Goal: Task Accomplishment & Management: Use online tool/utility

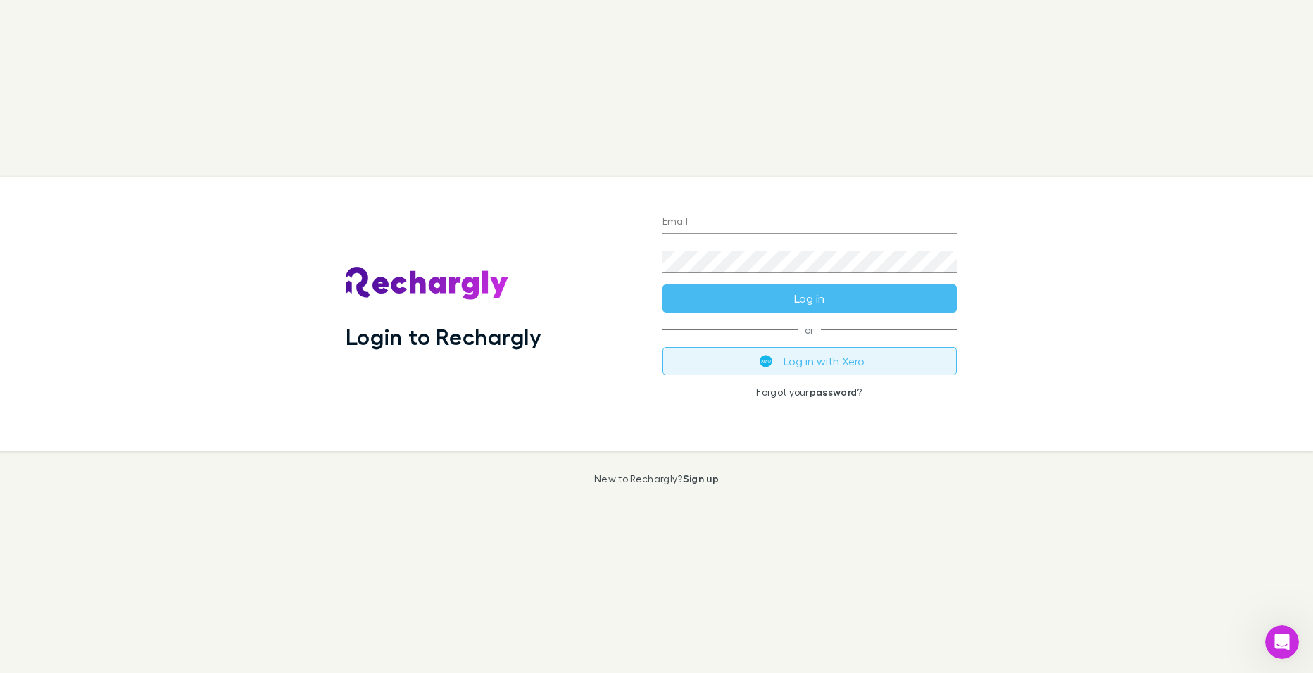
click at [849, 370] on button "Log in with Xero" at bounding box center [809, 361] width 294 height 28
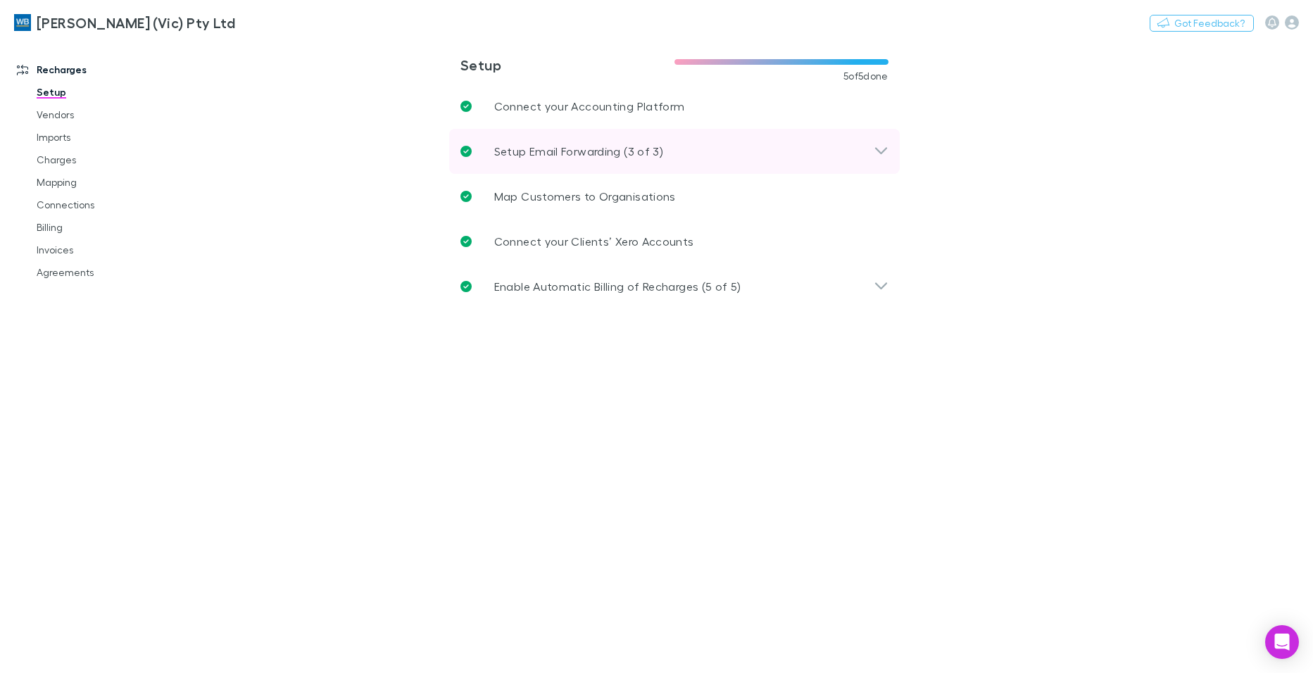
click at [893, 149] on div "Setup Email Forwarding (3 of 3)" at bounding box center [674, 151] width 451 height 45
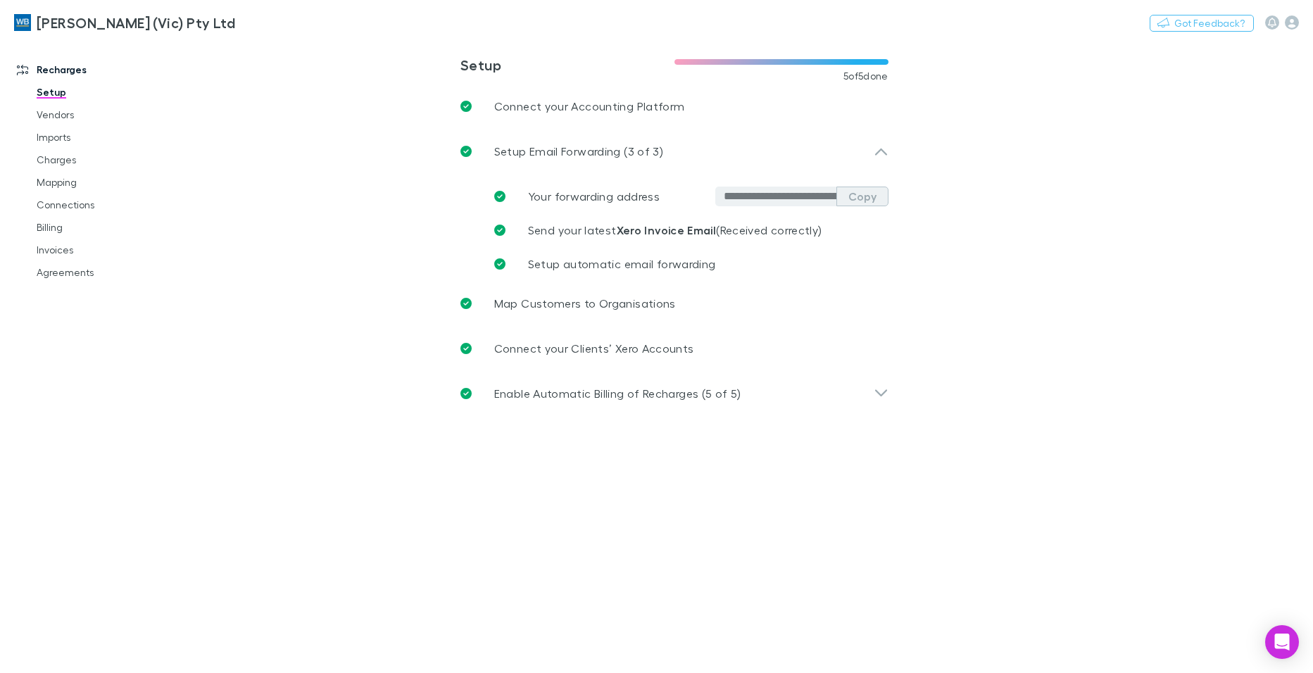
click at [861, 194] on button "Copy" at bounding box center [862, 197] width 52 height 20
click at [860, 191] on button "Copy" at bounding box center [862, 197] width 52 height 20
click at [872, 197] on button "Copy" at bounding box center [862, 197] width 52 height 20
click at [50, 160] on link "Charges" at bounding box center [106, 160] width 167 height 23
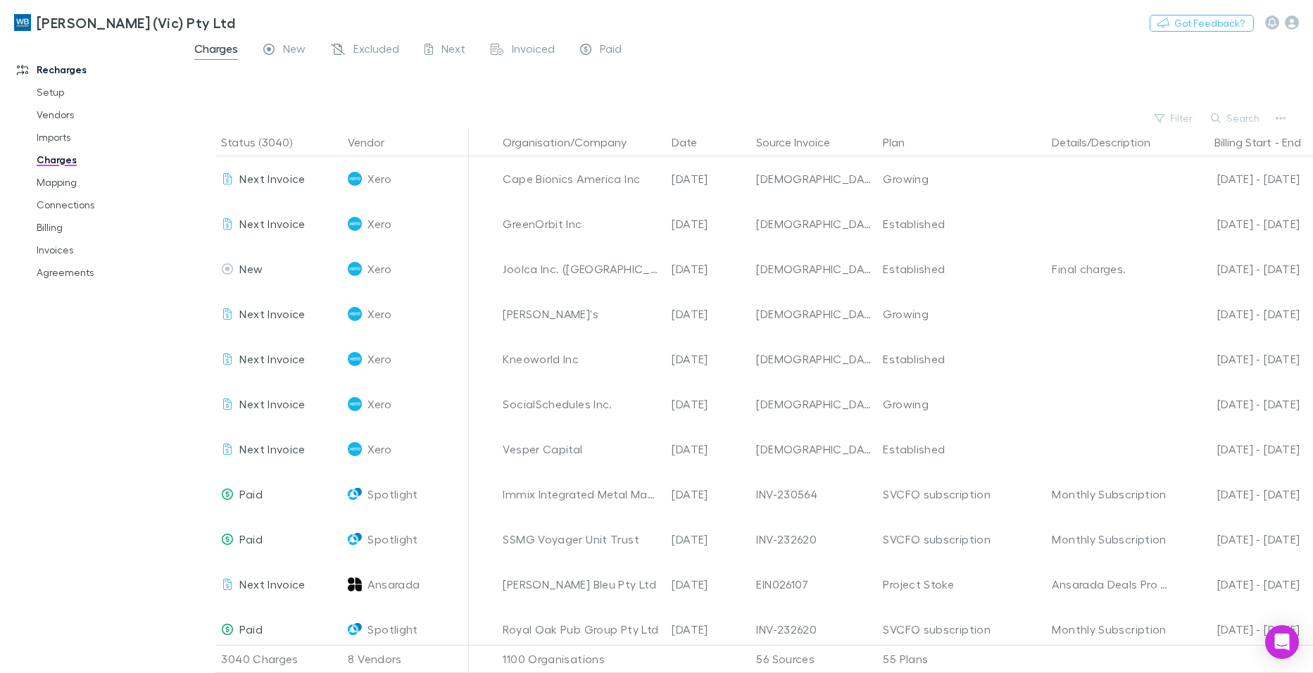
click at [56, 161] on link "Charges" at bounding box center [106, 160] width 167 height 23
click at [298, 46] on span "New" at bounding box center [294, 51] width 23 height 18
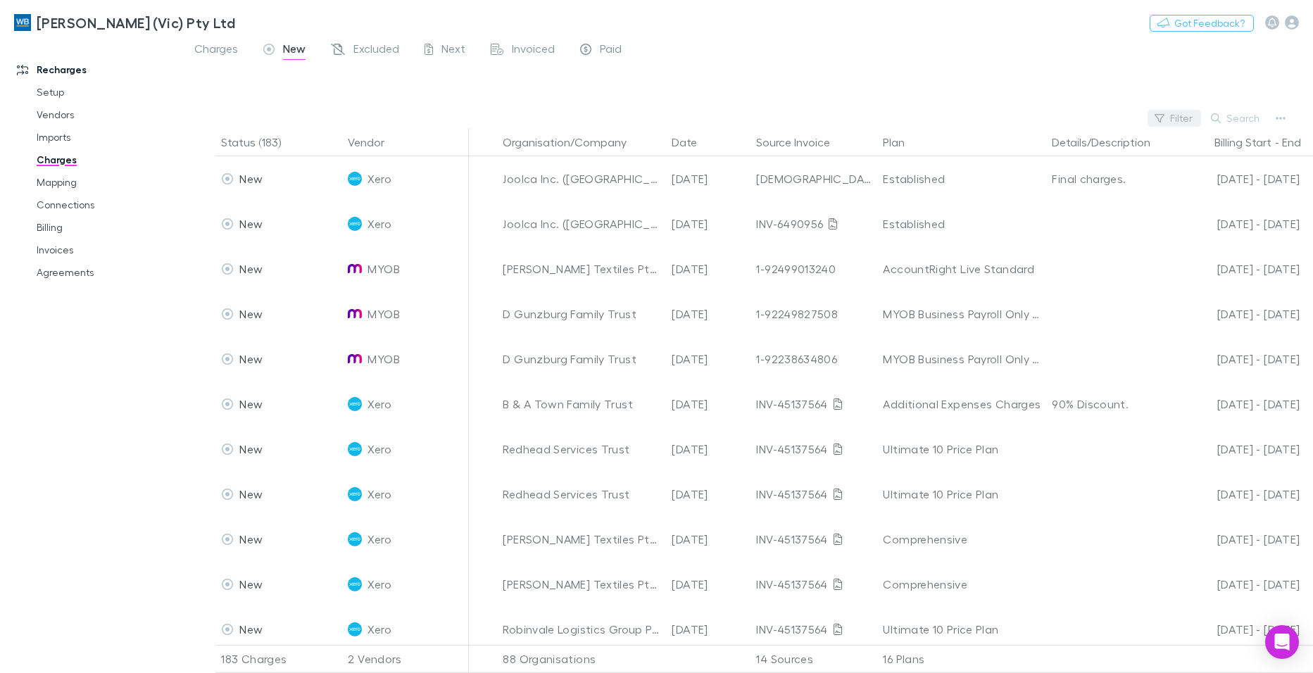
click at [1182, 112] on button "Filter" at bounding box center [1175, 118] width 54 height 17
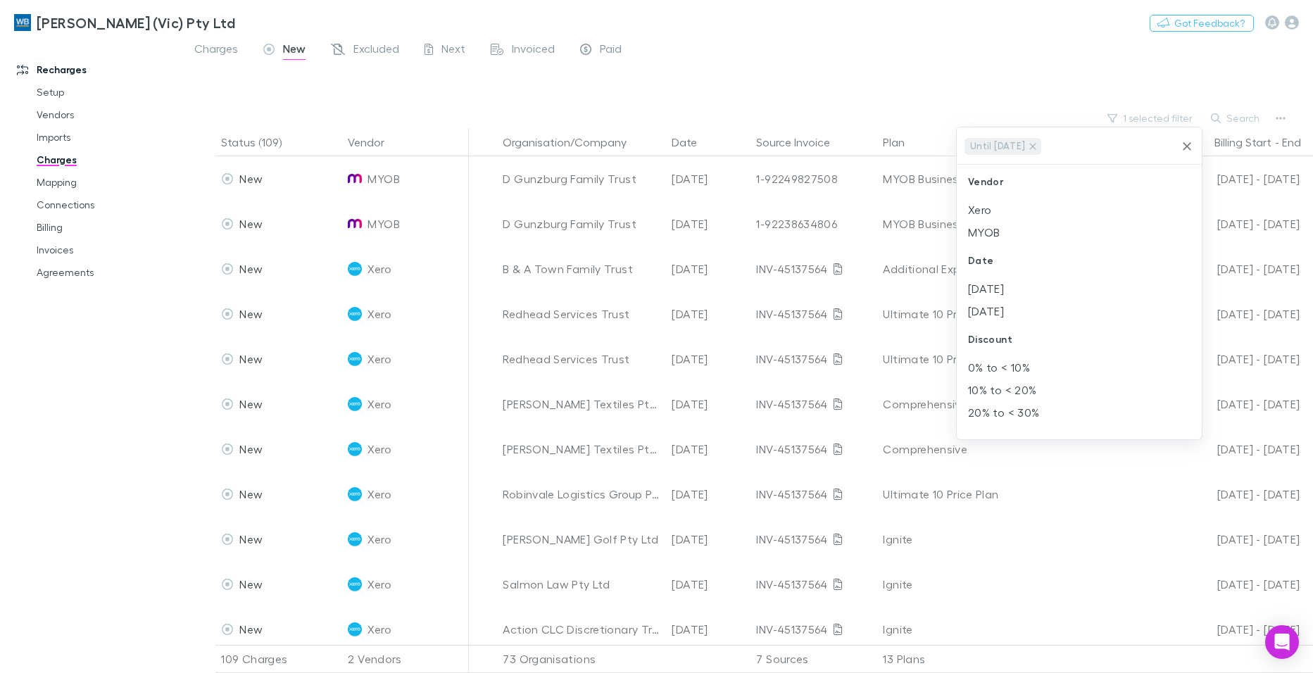
click at [1035, 58] on div at bounding box center [656, 336] width 1313 height 673
click at [1152, 118] on div at bounding box center [656, 336] width 1313 height 673
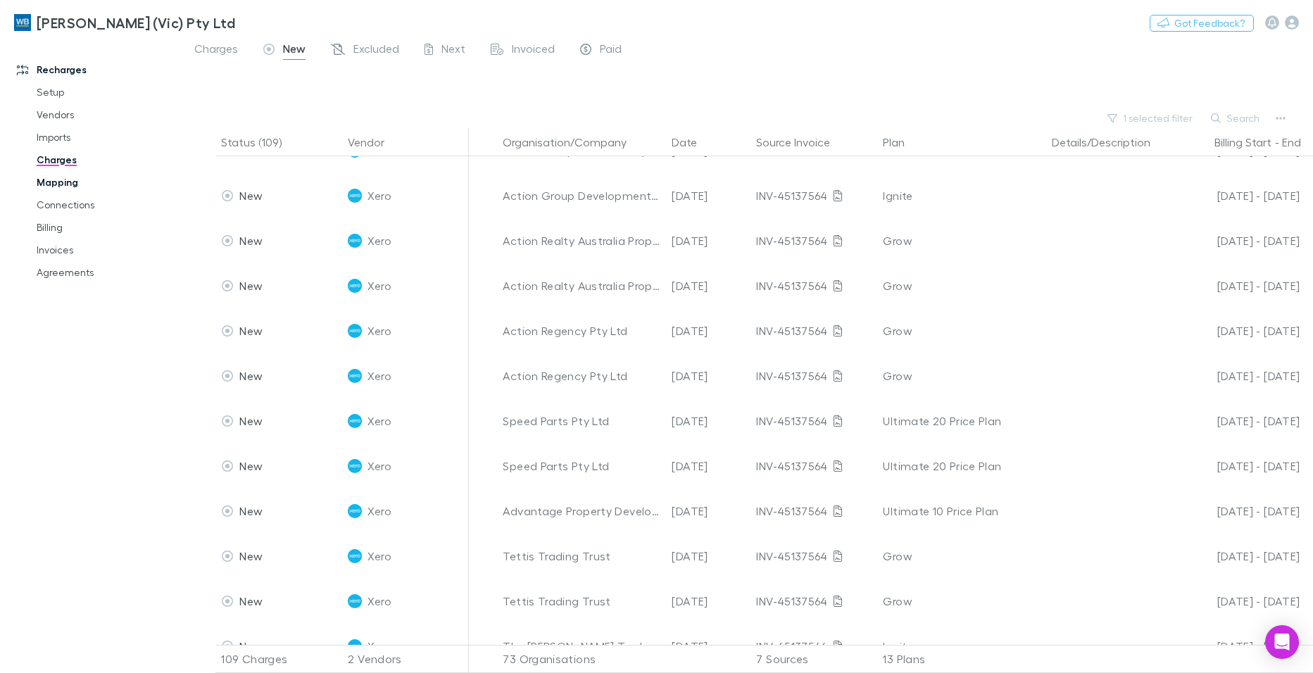
click at [58, 187] on link "Mapping" at bounding box center [106, 182] width 167 height 23
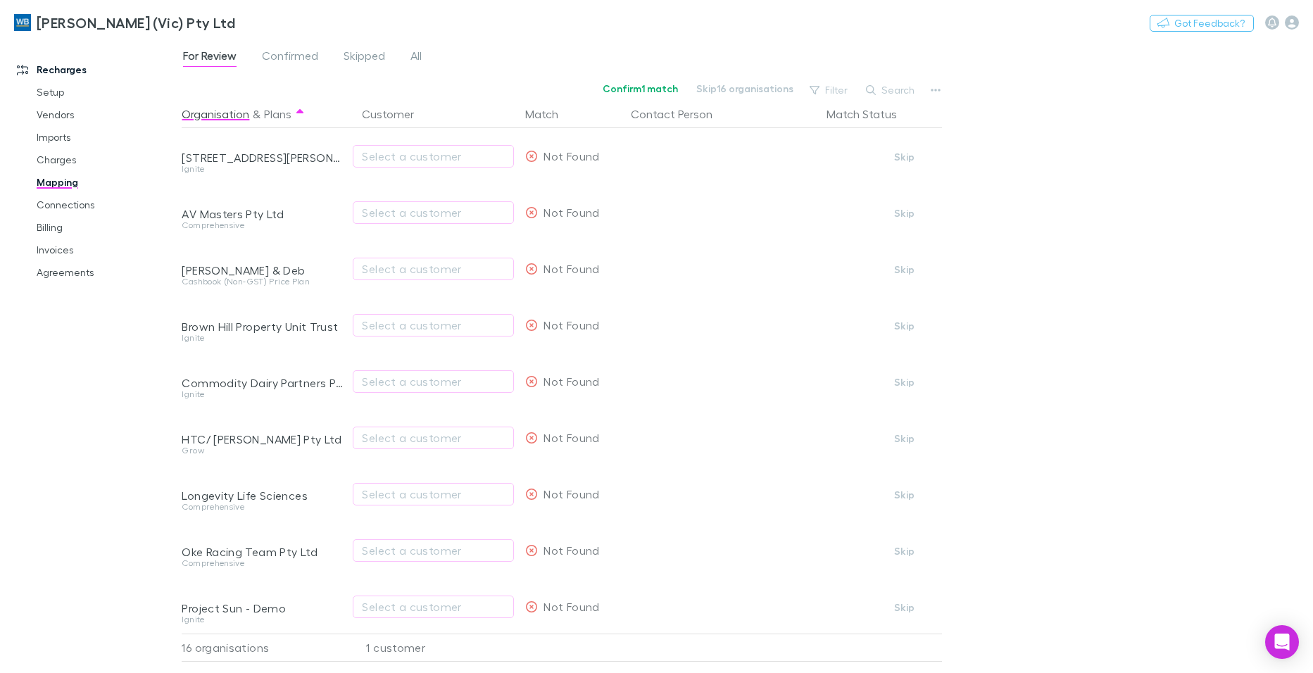
click at [206, 54] on span "For Review" at bounding box center [210, 58] width 54 height 18
click at [55, 161] on link "Charges" at bounding box center [106, 160] width 167 height 23
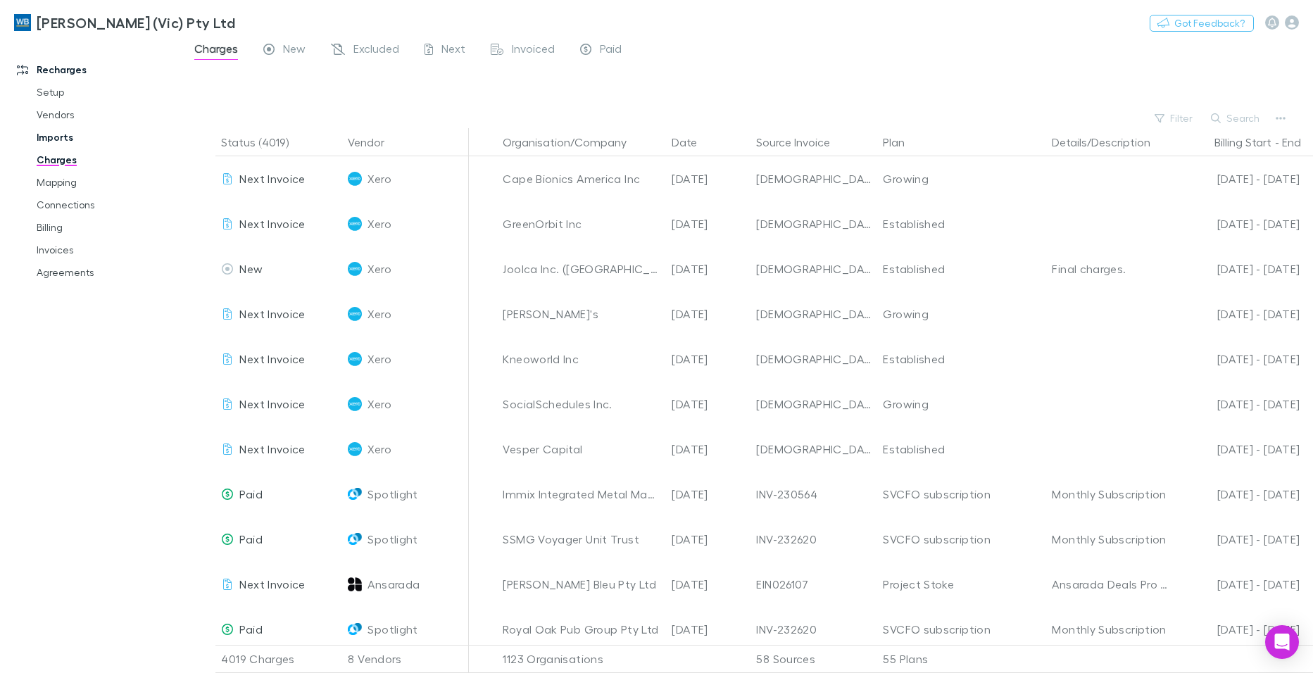
click at [53, 136] on link "Imports" at bounding box center [106, 137] width 167 height 23
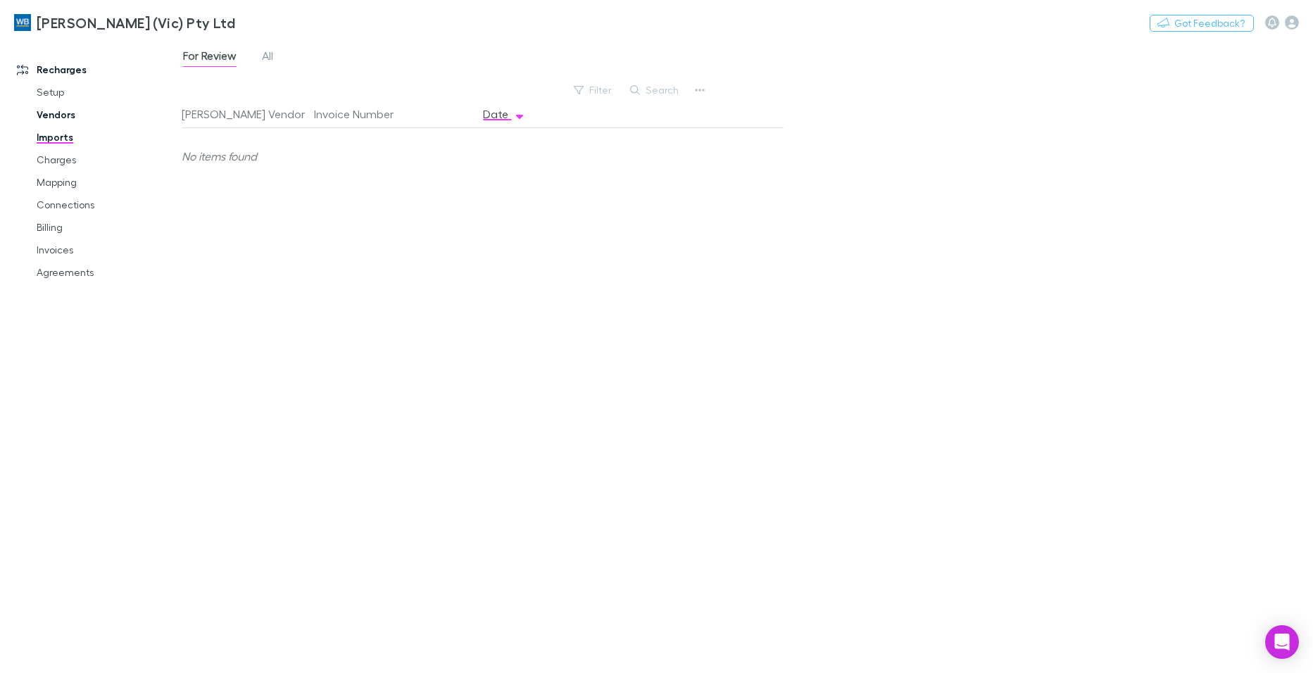
click at [61, 113] on link "Vendors" at bounding box center [106, 114] width 167 height 23
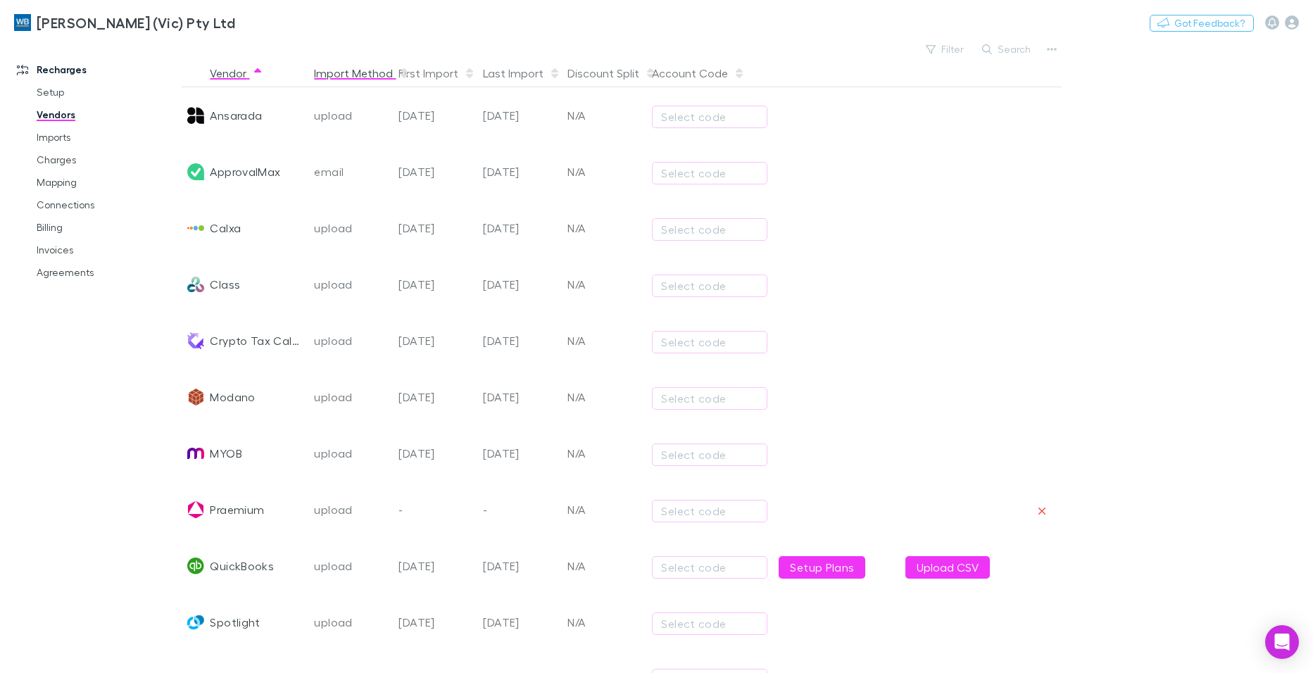
click at [343, 77] on button "Import Method" at bounding box center [362, 73] width 96 height 28
click at [63, 137] on link "Imports" at bounding box center [106, 137] width 167 height 23
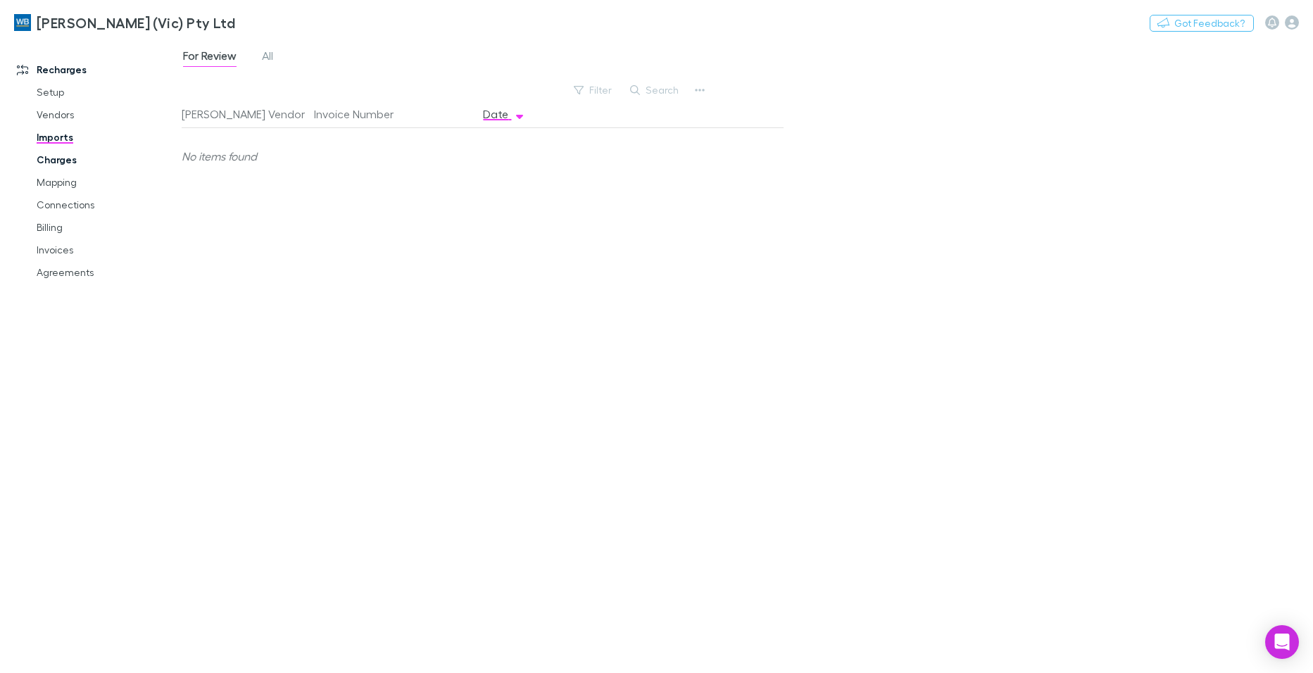
click at [64, 160] on link "Charges" at bounding box center [106, 160] width 167 height 23
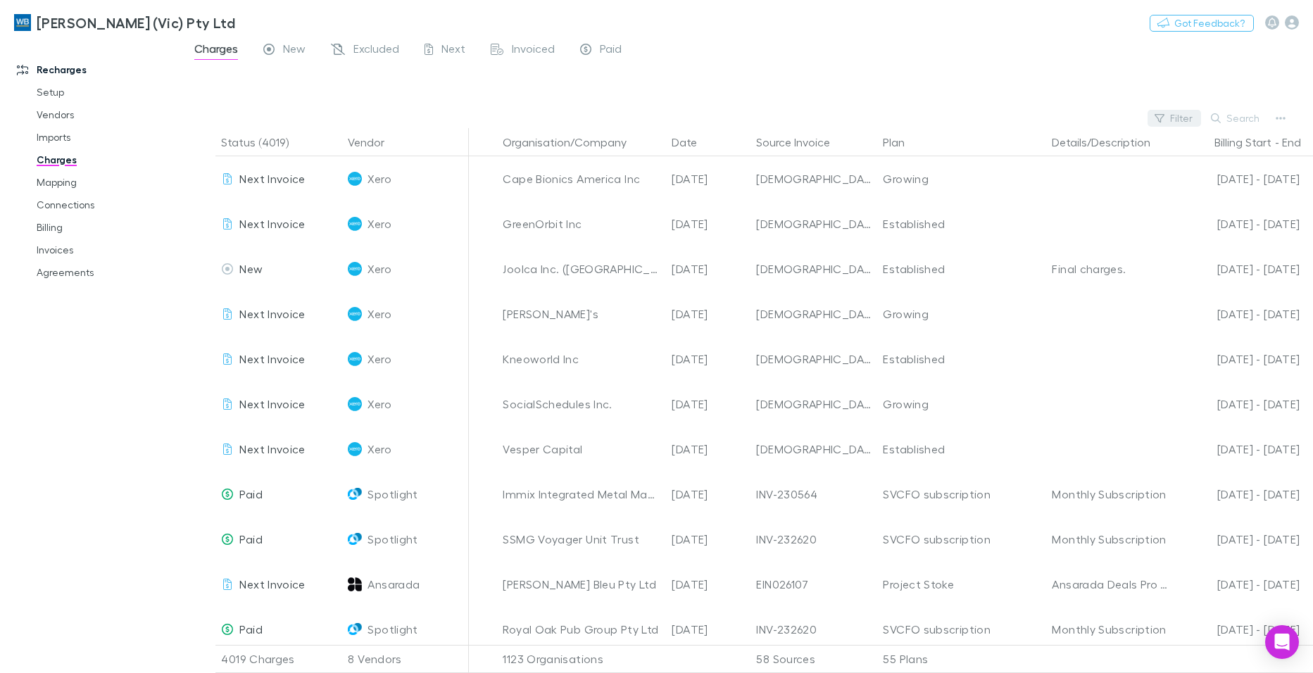
click at [1178, 120] on button "Filter" at bounding box center [1175, 118] width 54 height 17
click at [1176, 116] on div at bounding box center [656, 336] width 1313 height 673
click at [1188, 118] on button "Filter" at bounding box center [1175, 118] width 54 height 17
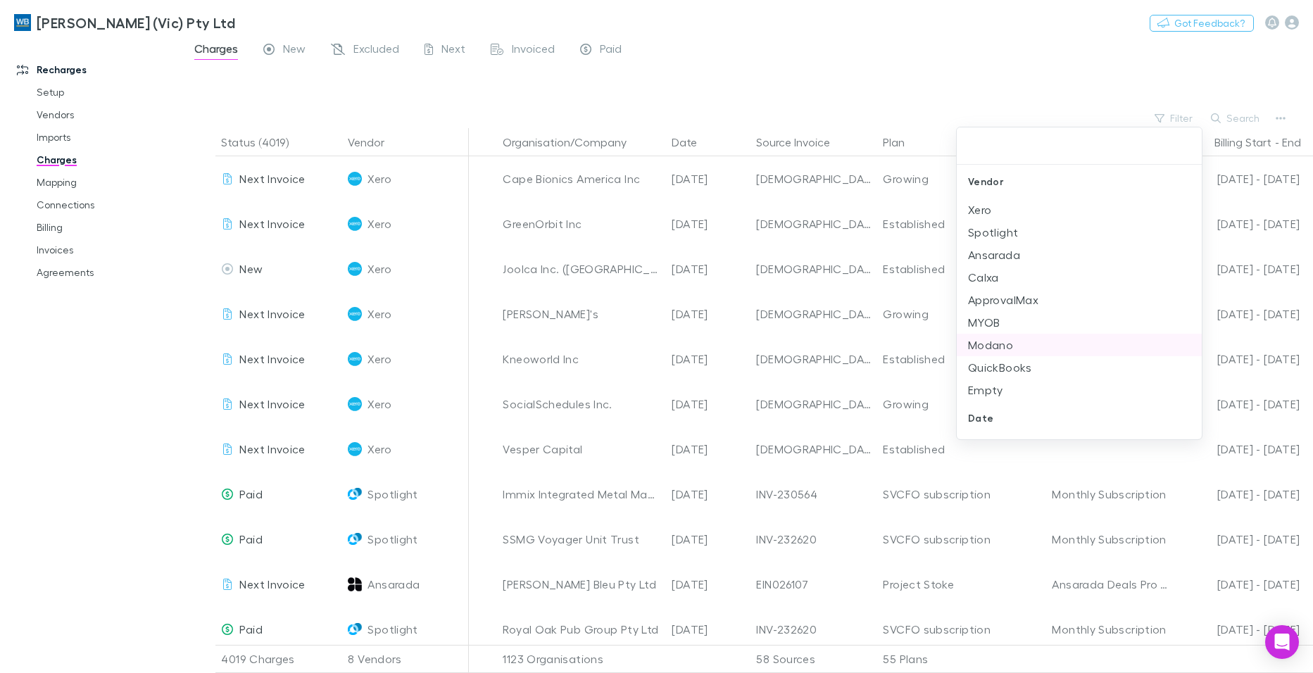
click at [1001, 351] on li "Modano" at bounding box center [1079, 345] width 245 height 23
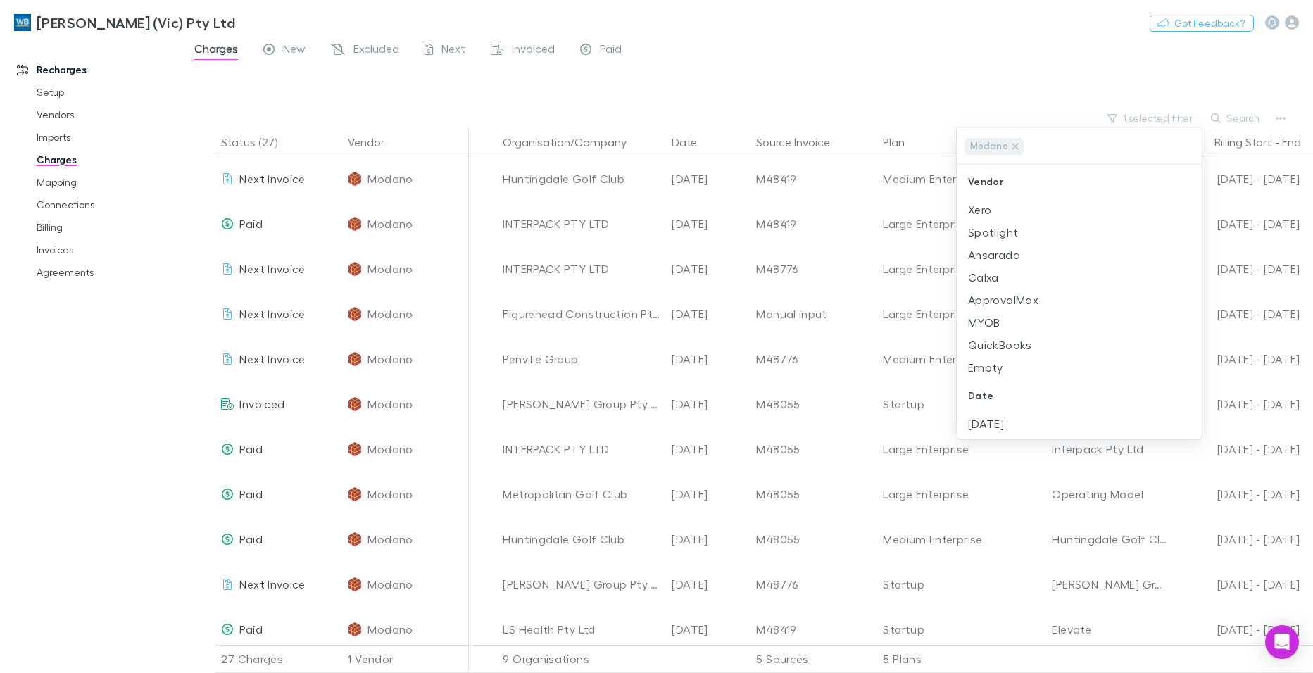
click at [294, 46] on div at bounding box center [656, 336] width 1313 height 673
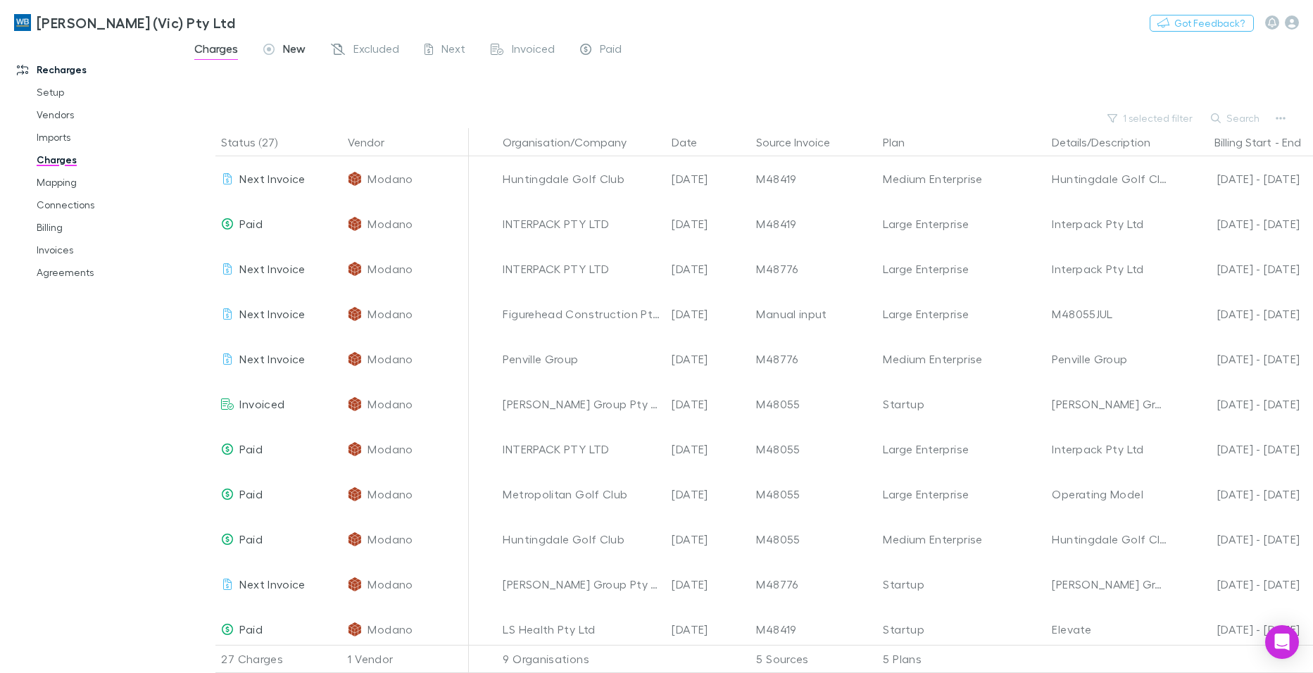
click at [294, 49] on span "New" at bounding box center [294, 51] width 23 height 18
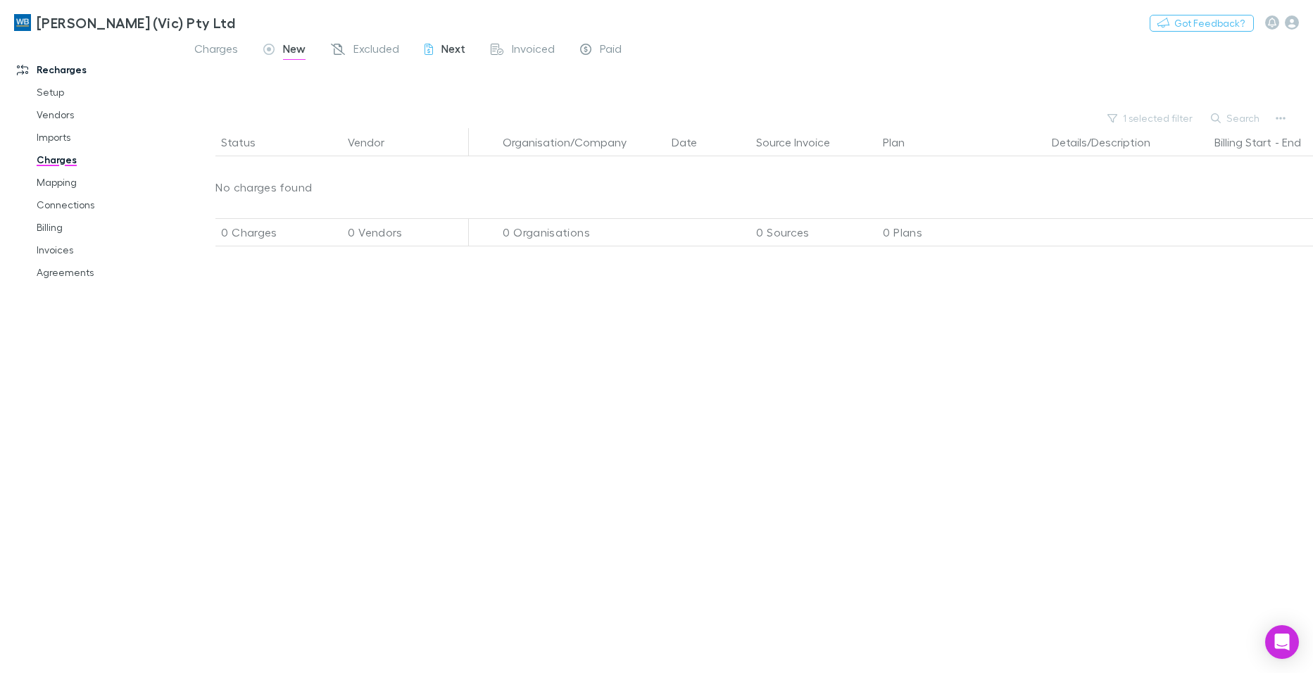
click at [451, 46] on span "Next" at bounding box center [453, 51] width 24 height 18
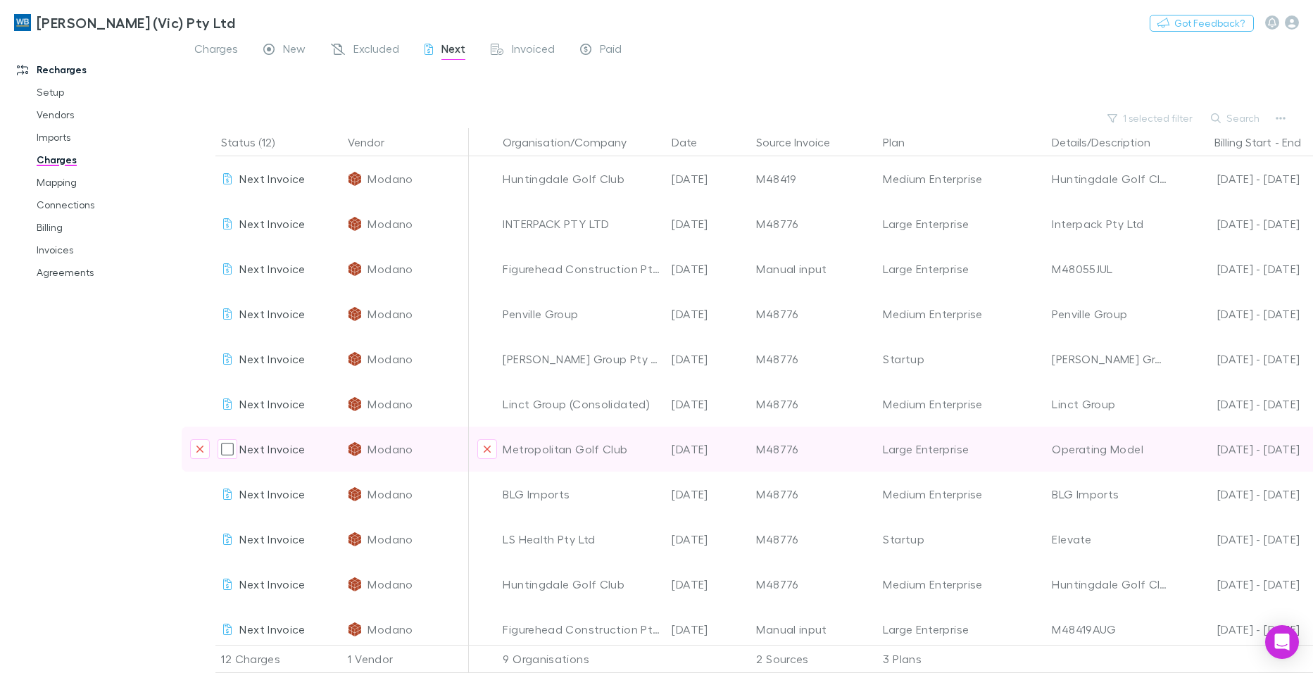
scroll to position [67, 0]
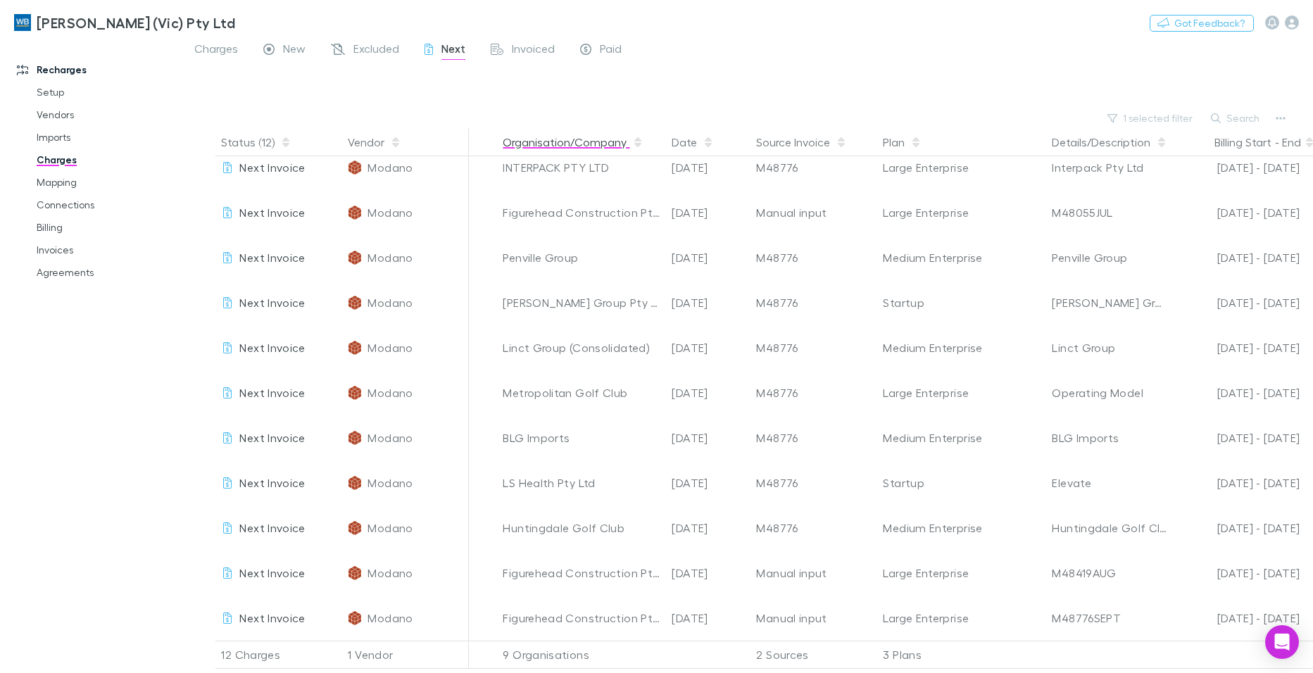
click at [549, 139] on button "Organisation/Company" at bounding box center [573, 142] width 141 height 28
click at [691, 140] on button "Date" at bounding box center [693, 142] width 42 height 28
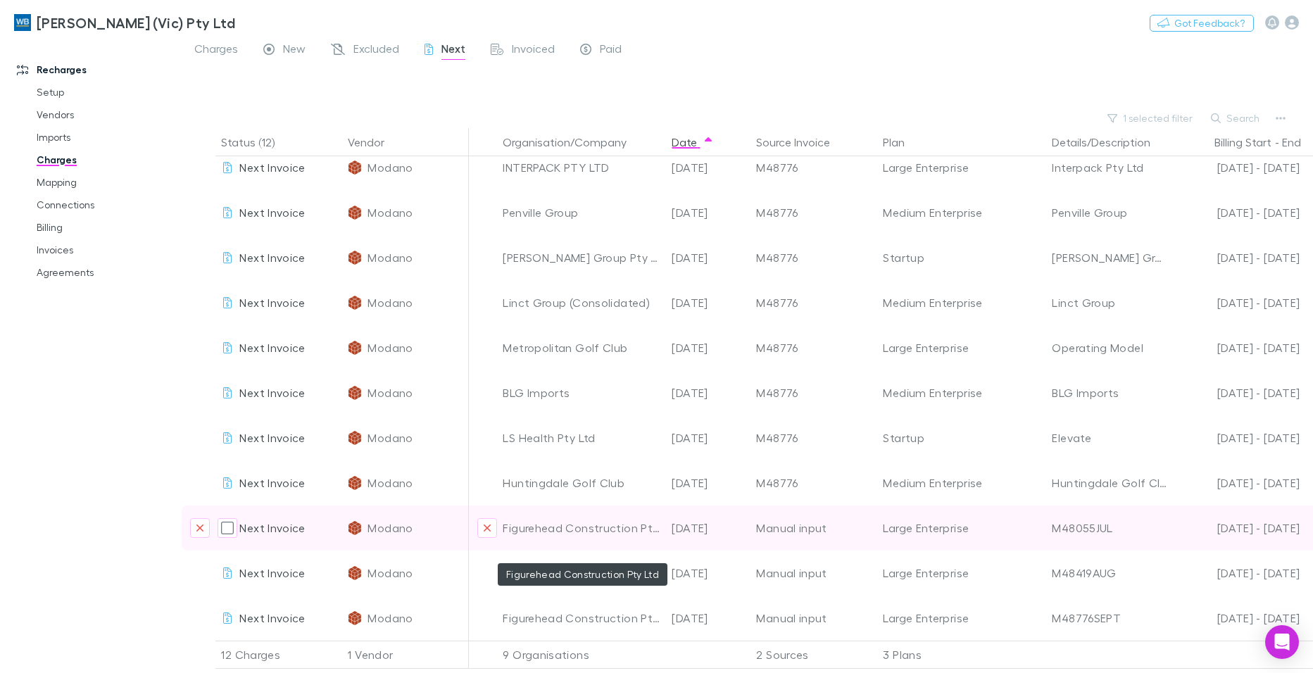
scroll to position [0, 0]
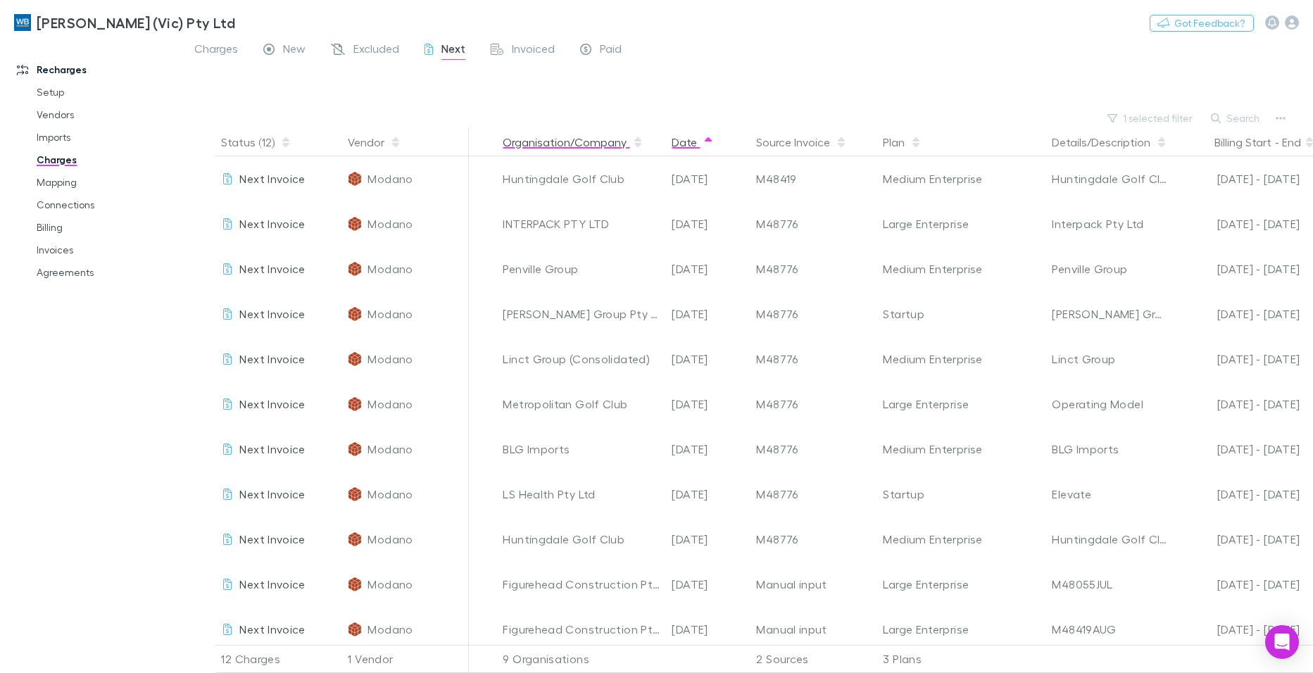
click at [509, 141] on button "Organisation/Company" at bounding box center [573, 142] width 141 height 28
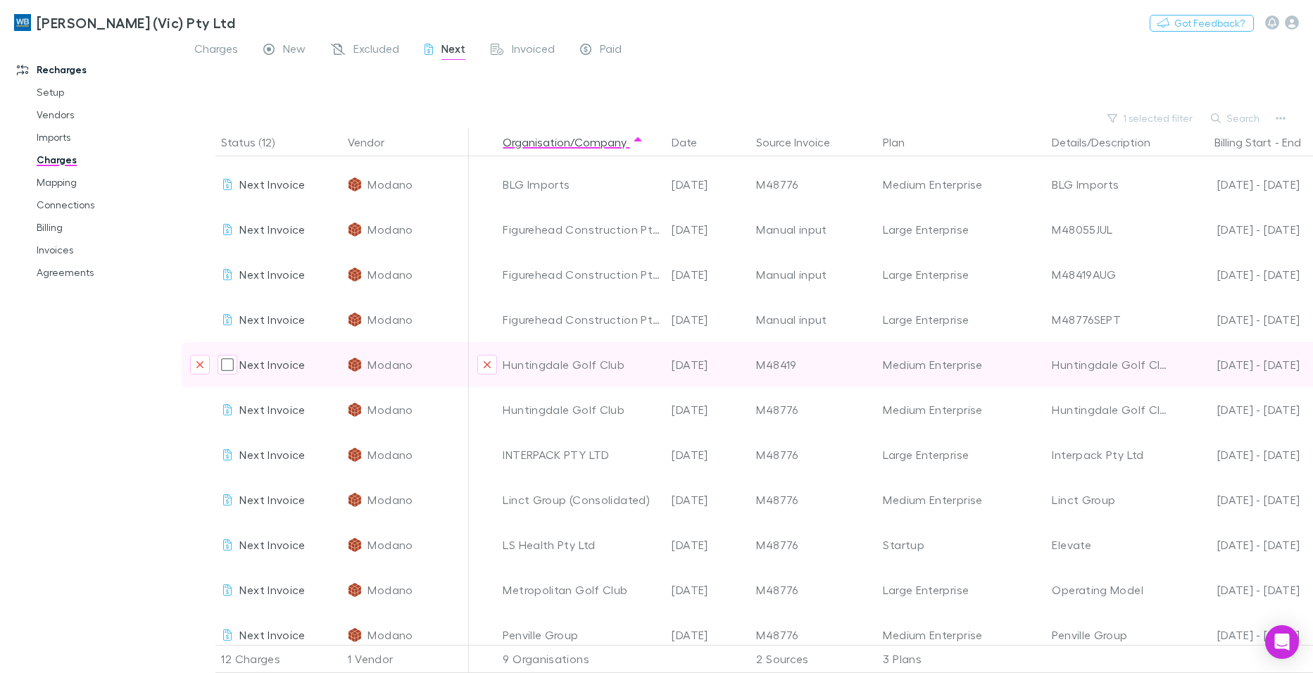
scroll to position [67, 0]
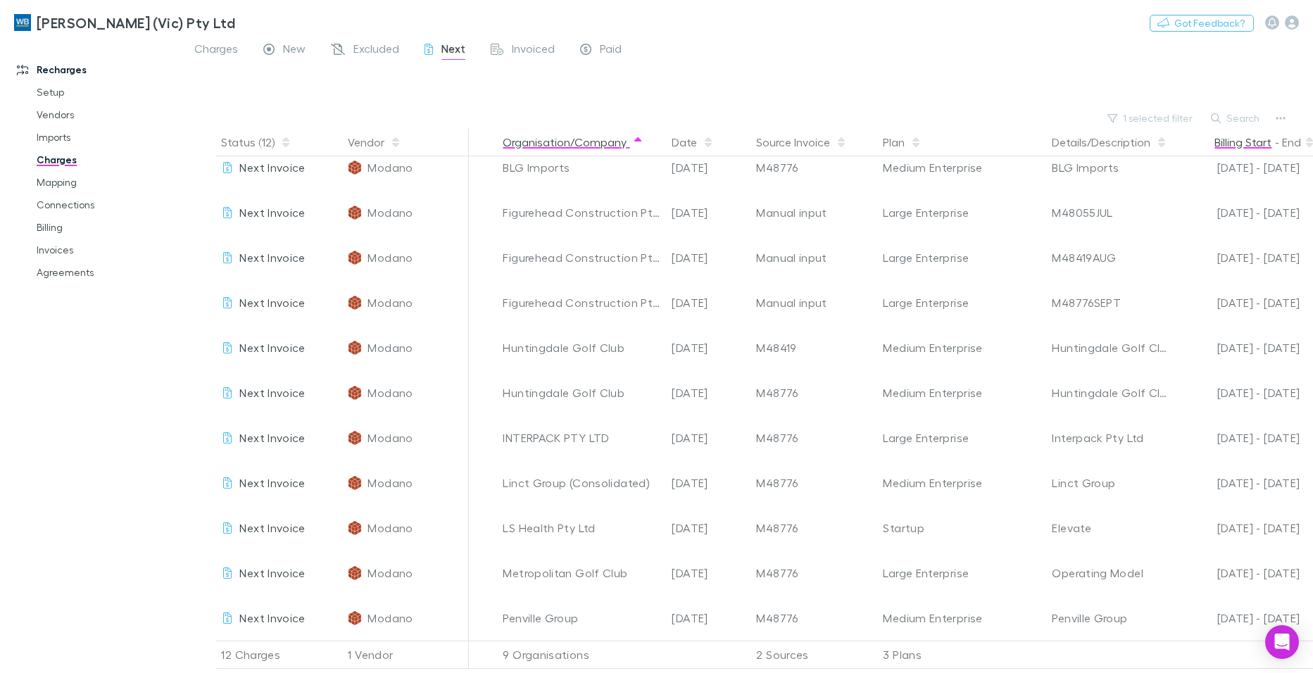
click at [1246, 141] on button "Billing Start" at bounding box center [1242, 142] width 57 height 28
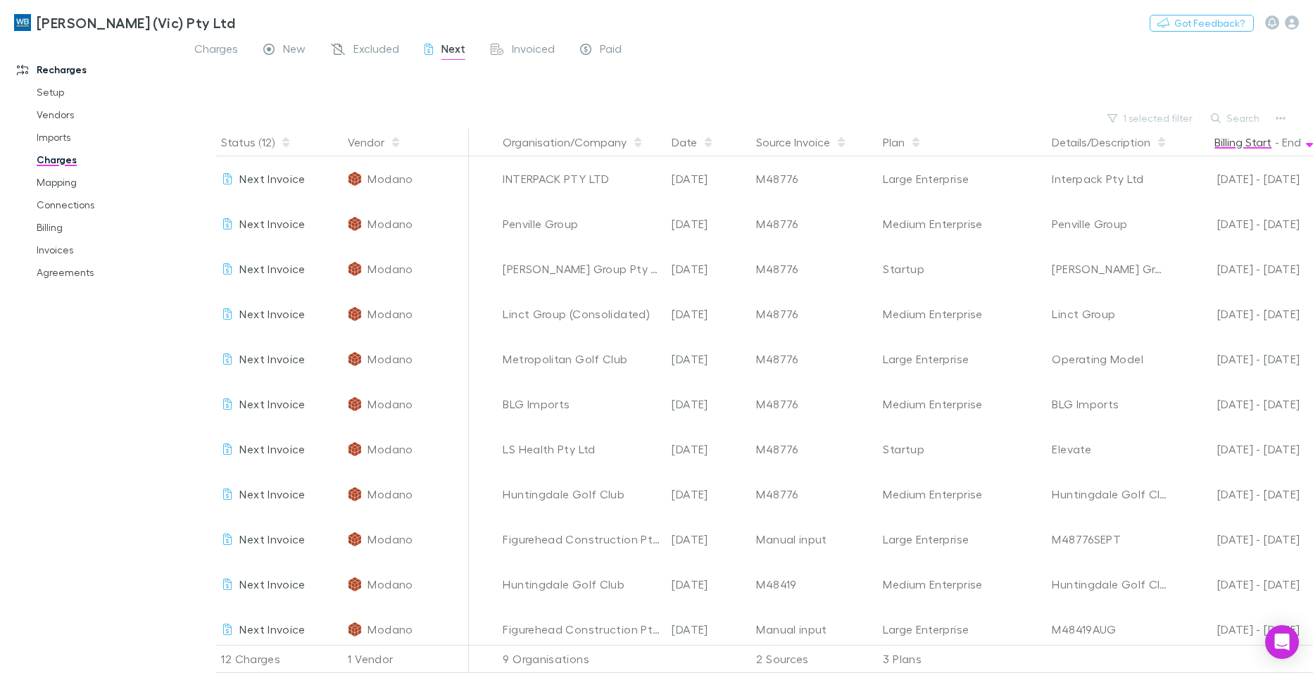
click at [1243, 138] on button "Billing Start" at bounding box center [1242, 142] width 57 height 28
click at [685, 137] on button "Date" at bounding box center [693, 142] width 42 height 28
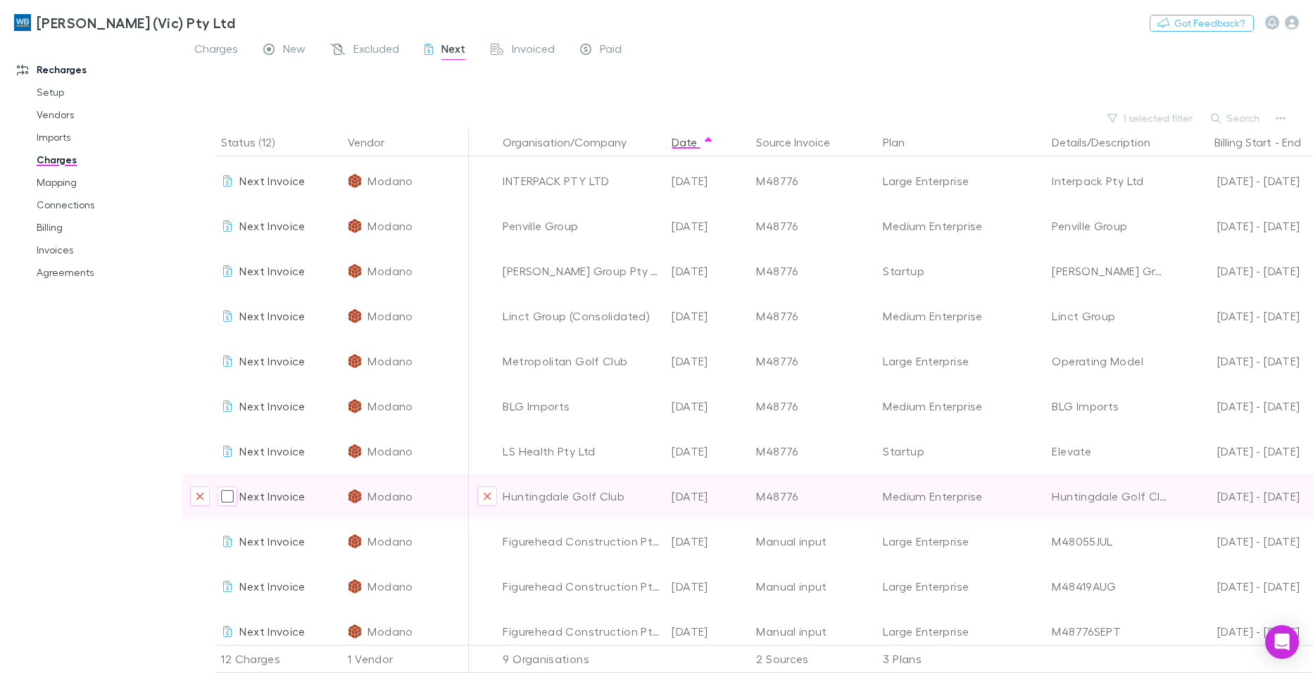
scroll to position [67, 0]
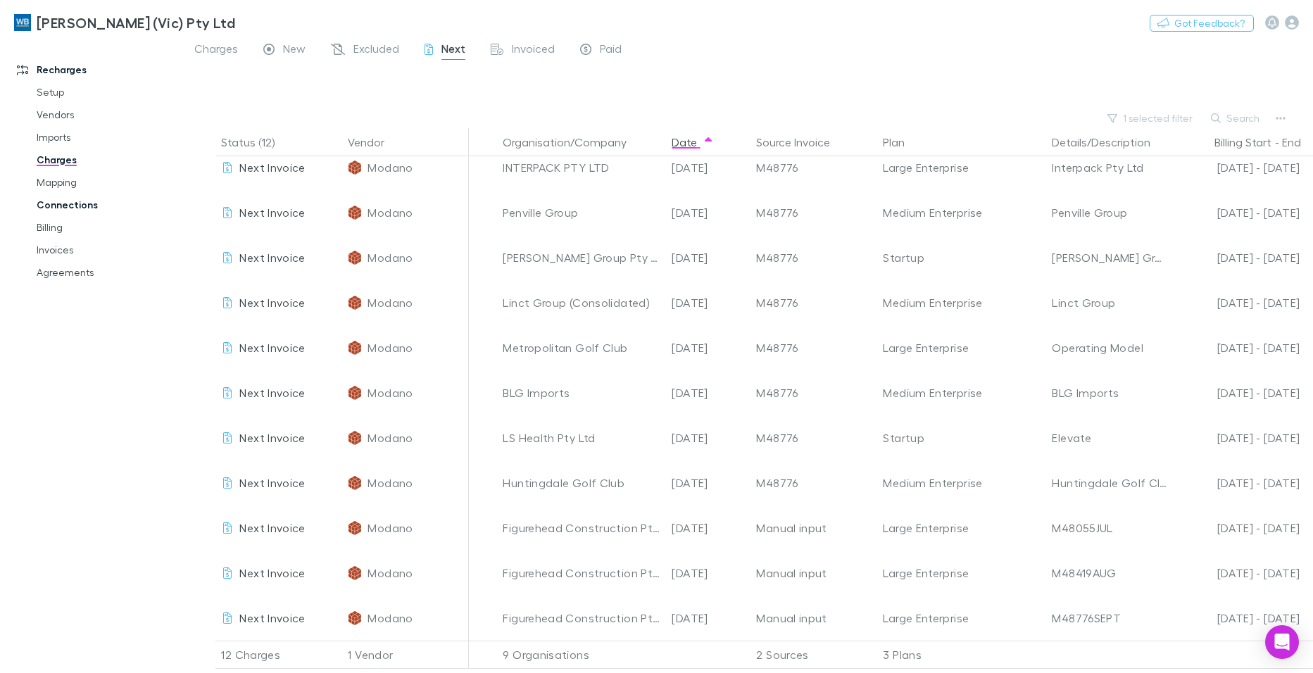
drag, startPoint x: 51, startPoint y: 184, endPoint x: 54, endPoint y: 208, distance: 24.2
click at [51, 184] on link "Mapping" at bounding box center [106, 182] width 167 height 23
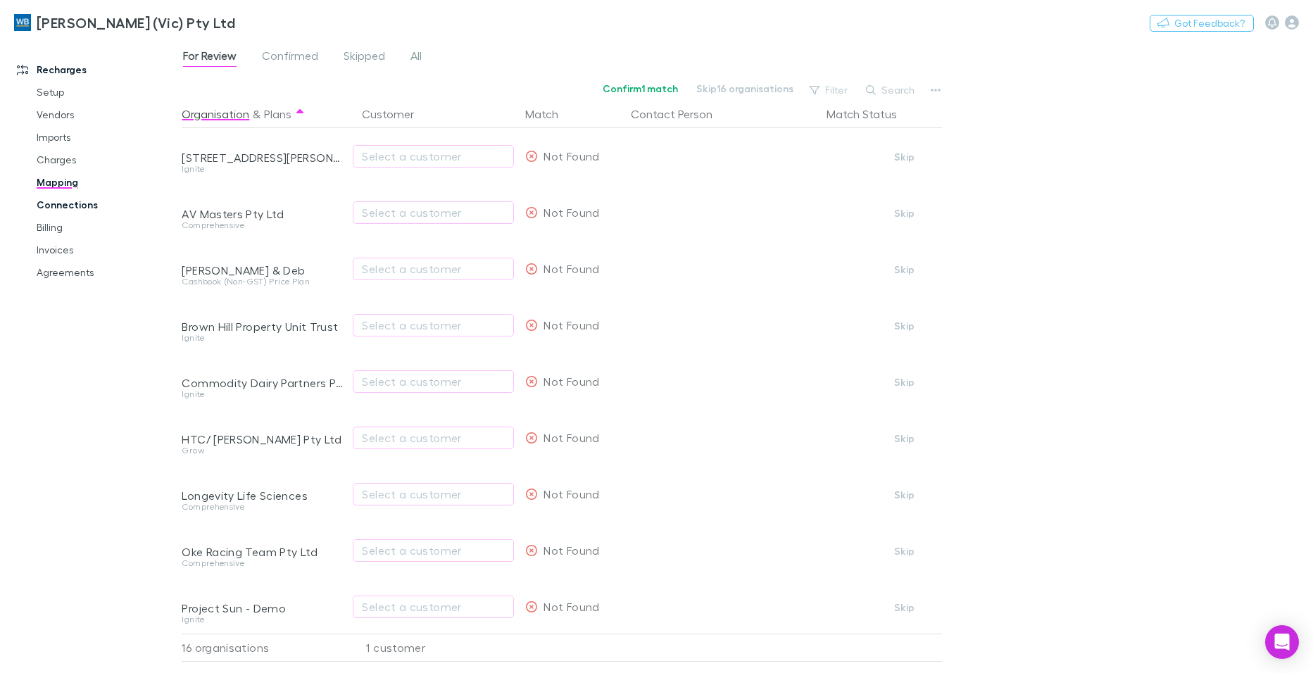
click at [63, 205] on link "Connections" at bounding box center [106, 205] width 167 height 23
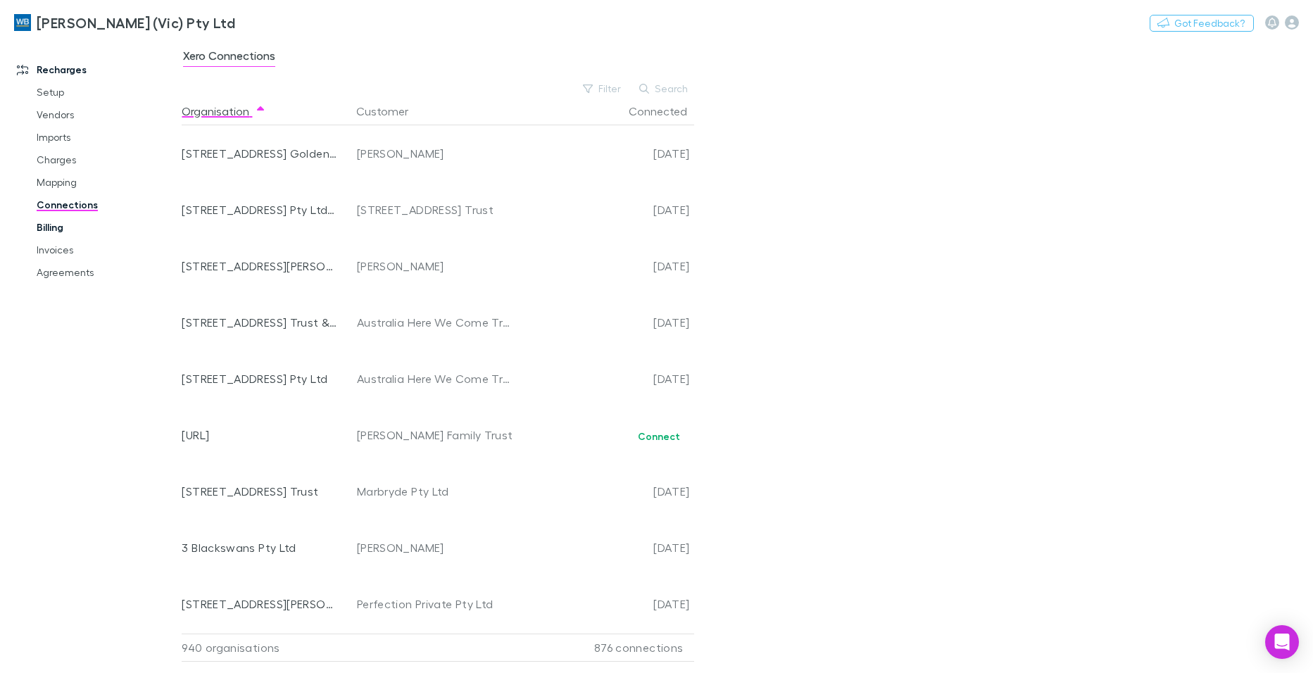
click at [56, 231] on link "Billing" at bounding box center [106, 227] width 167 height 23
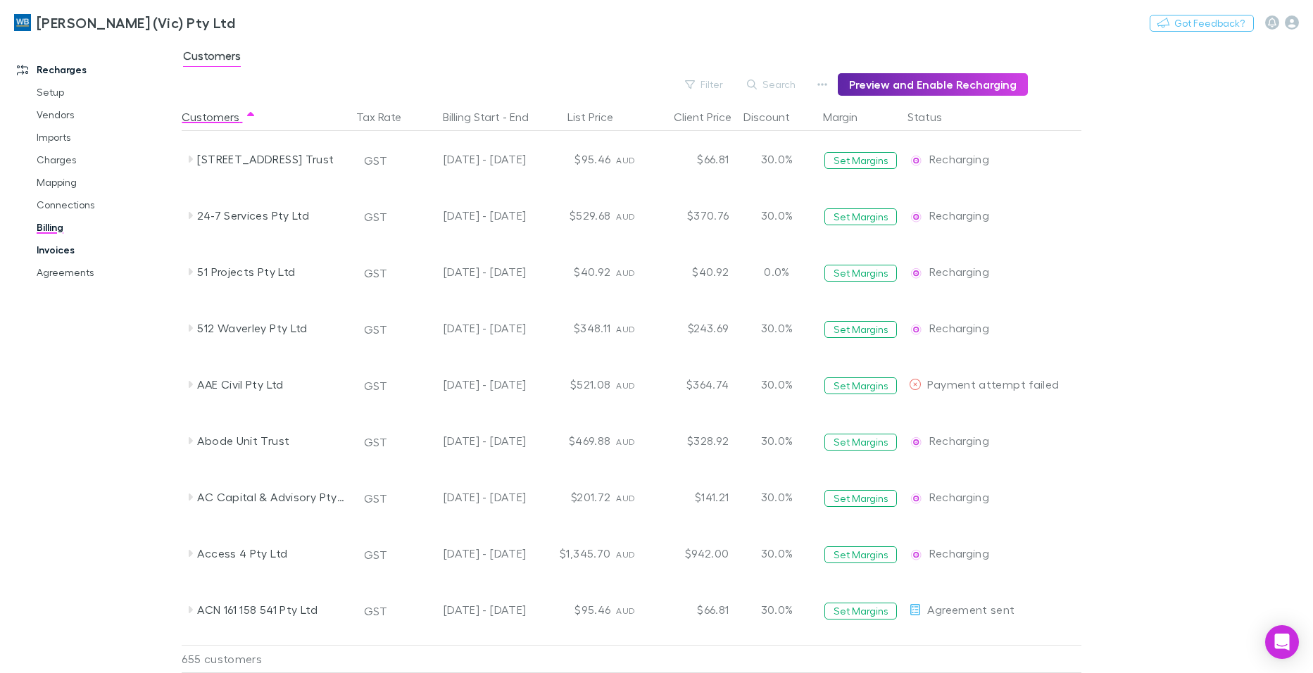
click at [53, 251] on link "Invoices" at bounding box center [106, 250] width 167 height 23
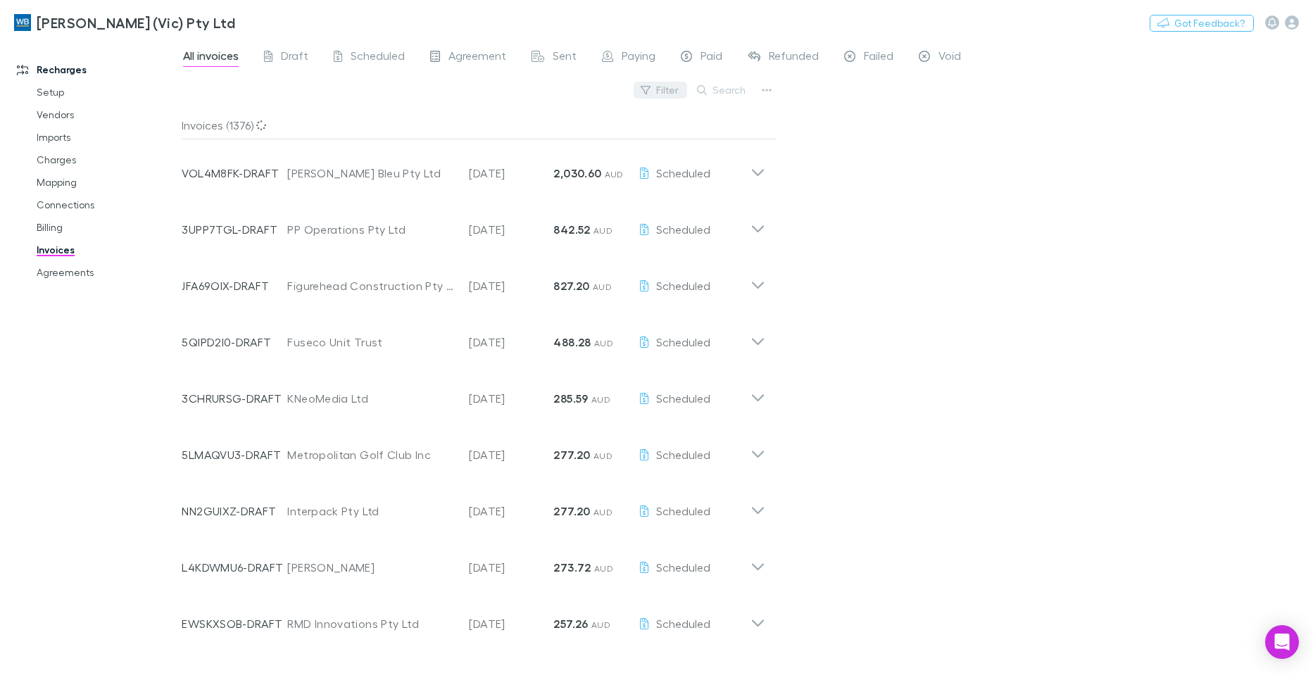
click at [671, 92] on button "Filter" at bounding box center [661, 90] width 54 height 17
type input "*******"
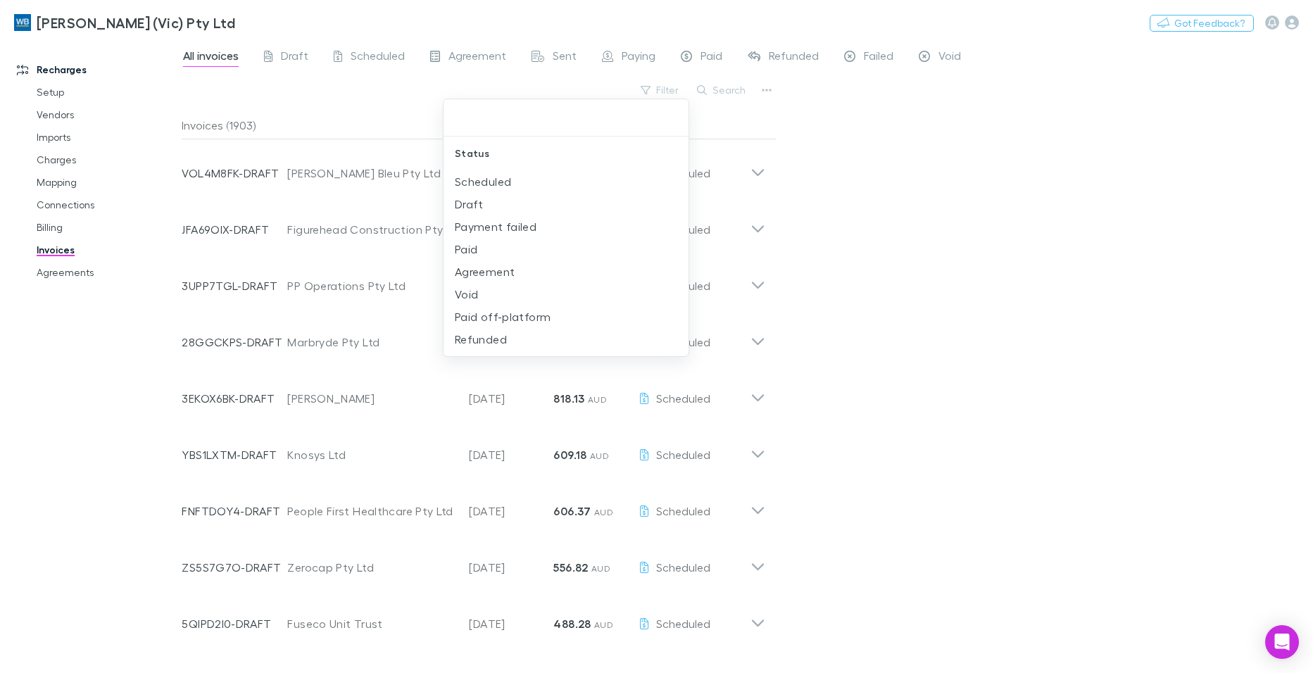
click at [58, 159] on div at bounding box center [656, 336] width 1313 height 673
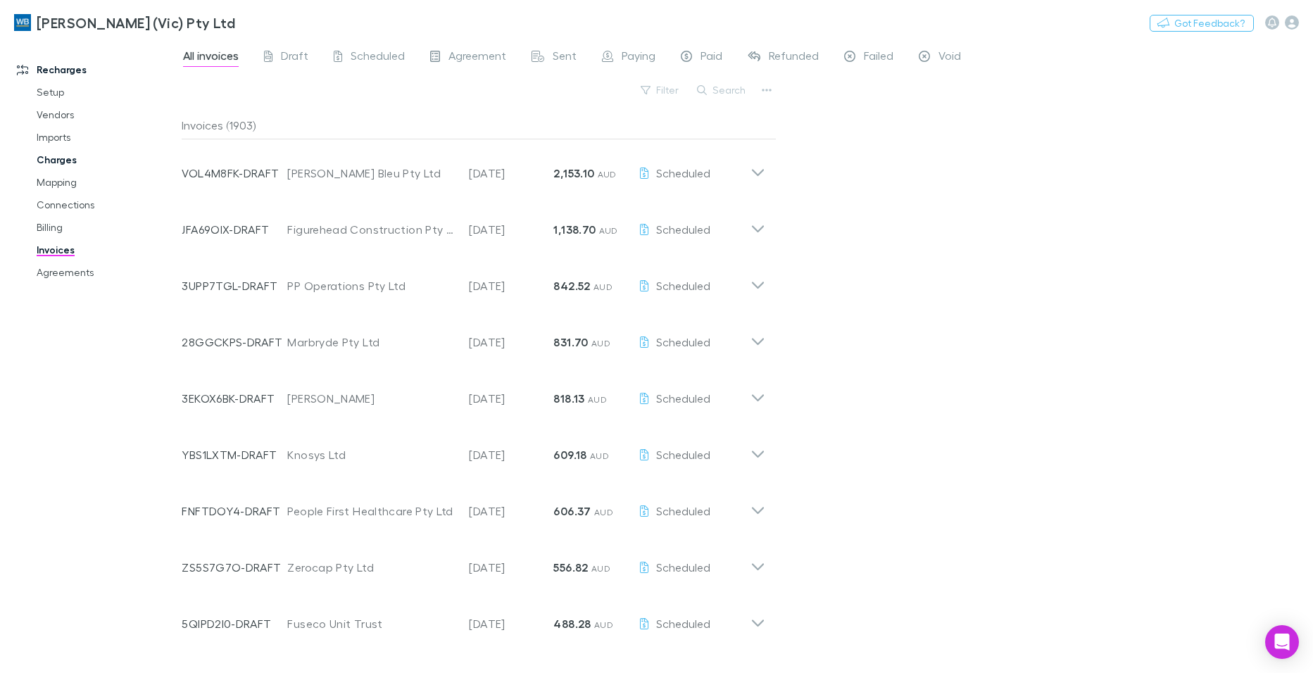
click at [58, 159] on link "Charges" at bounding box center [106, 160] width 167 height 23
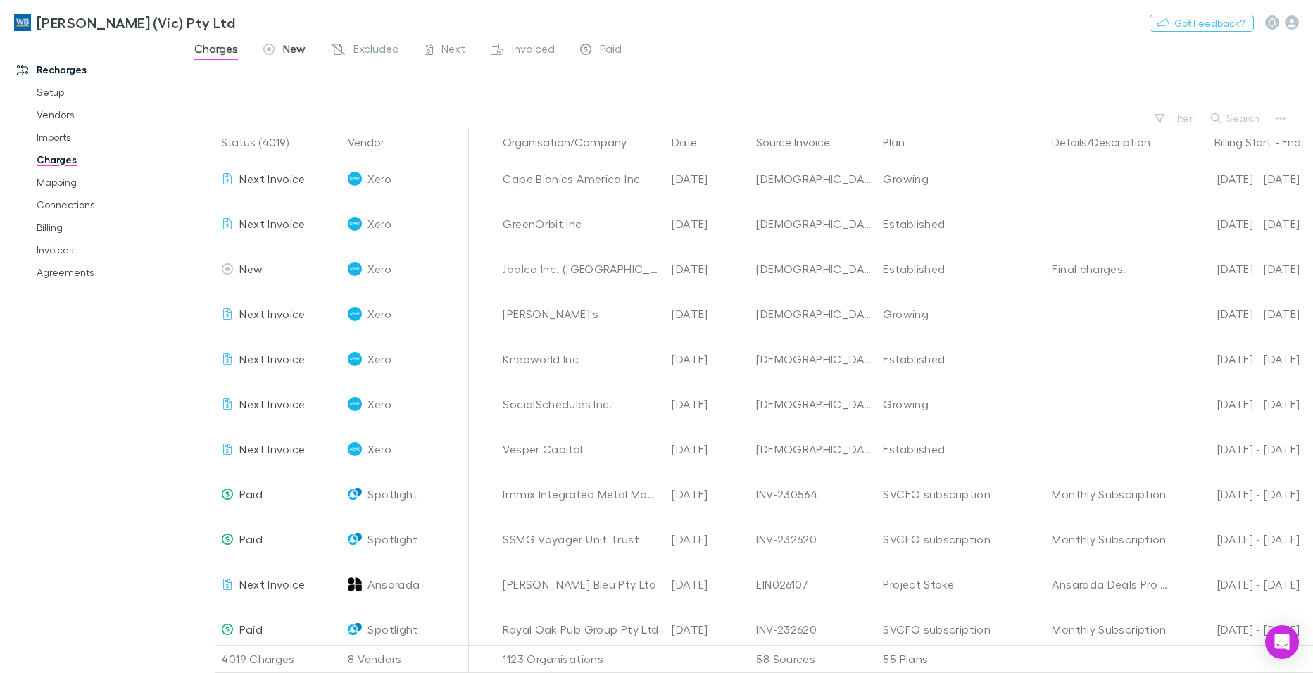
click at [291, 50] on span "New" at bounding box center [294, 51] width 23 height 18
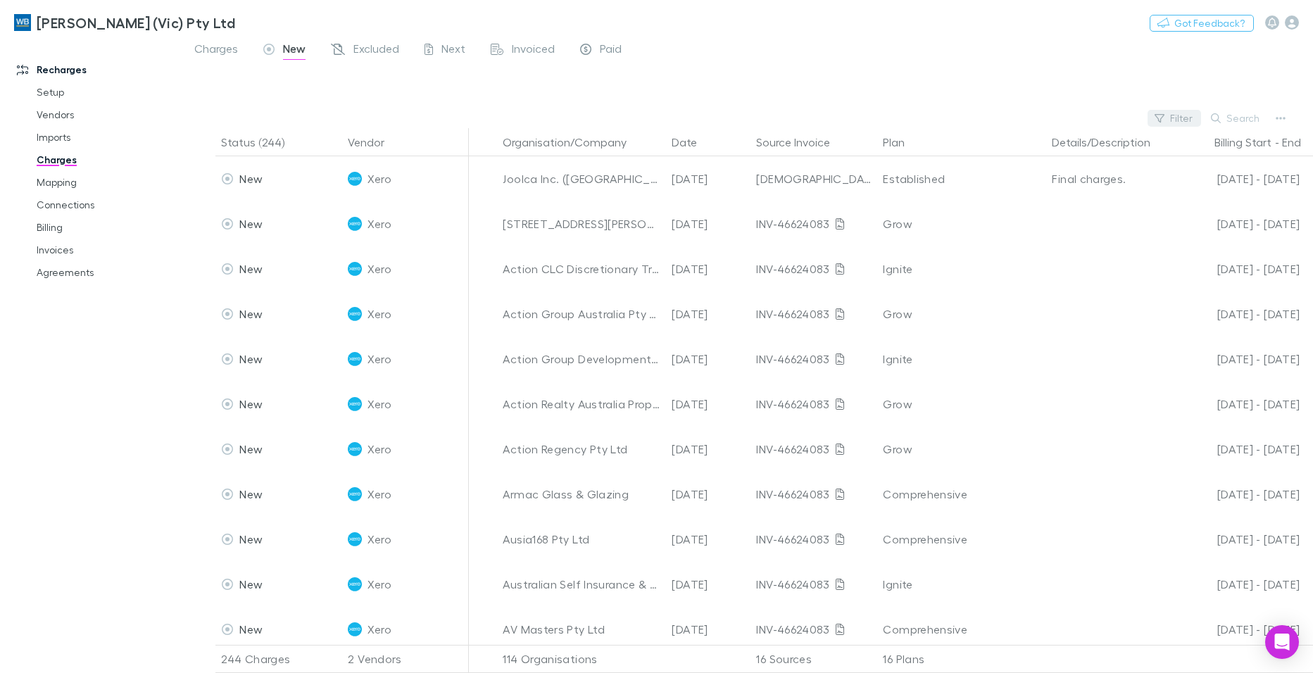
click at [1181, 118] on button "Filter" at bounding box center [1175, 118] width 54 height 17
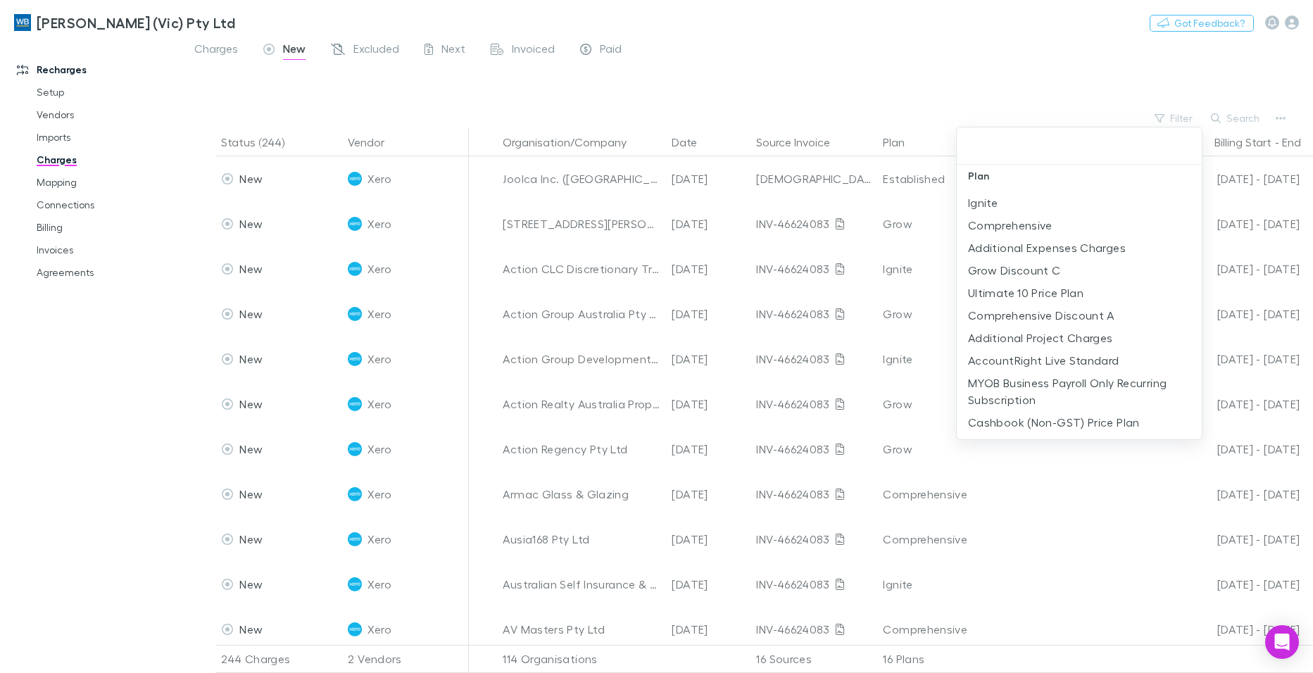
scroll to position [422, 0]
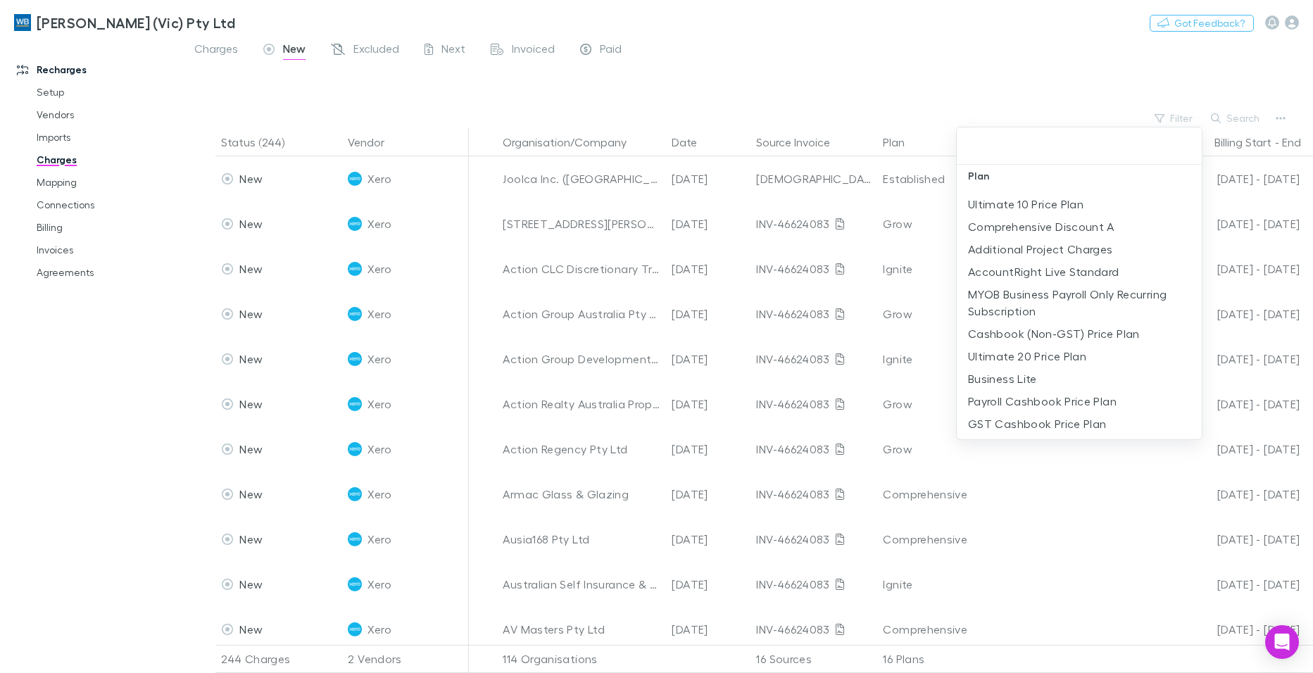
click at [1239, 119] on div at bounding box center [656, 336] width 1313 height 673
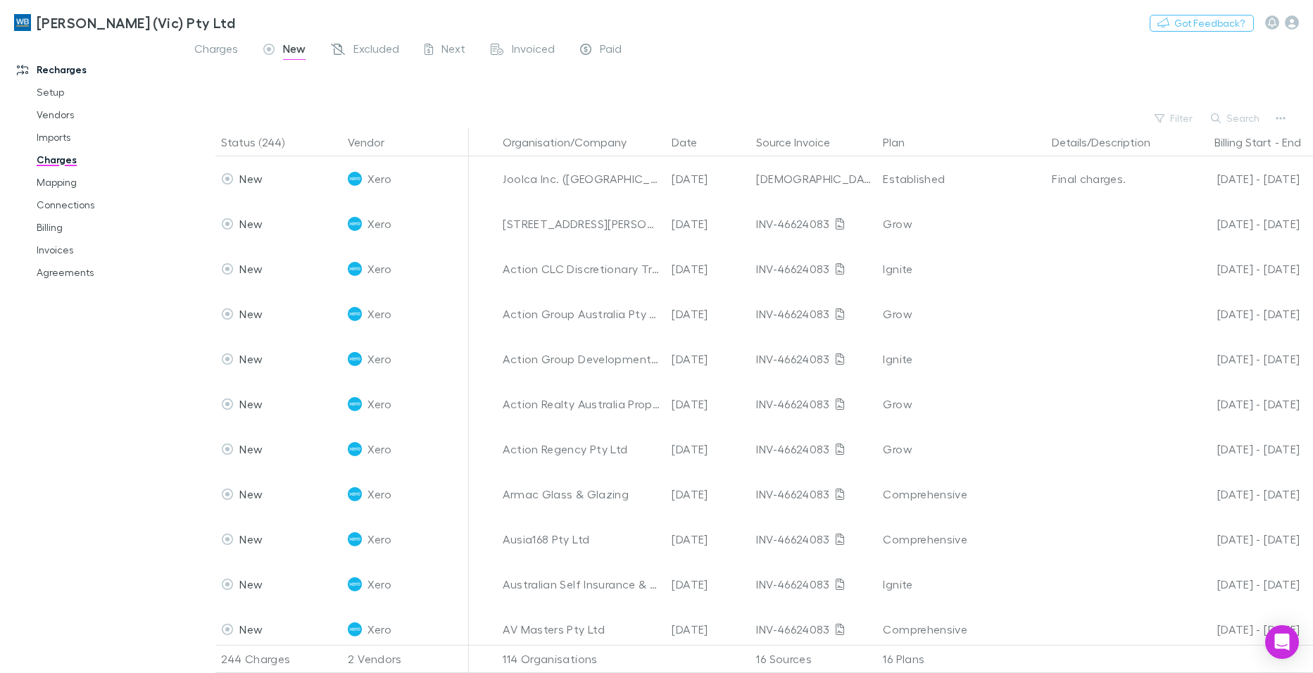
click at [1239, 119] on button "Search" at bounding box center [1236, 118] width 64 height 17
click at [1207, 111] on input "text" at bounding box center [1211, 118] width 70 height 20
click at [1140, 118] on div "Filter Search" at bounding box center [747, 118] width 1131 height 20
click at [1217, 118] on icon "button" at bounding box center [1216, 118] width 10 height 10
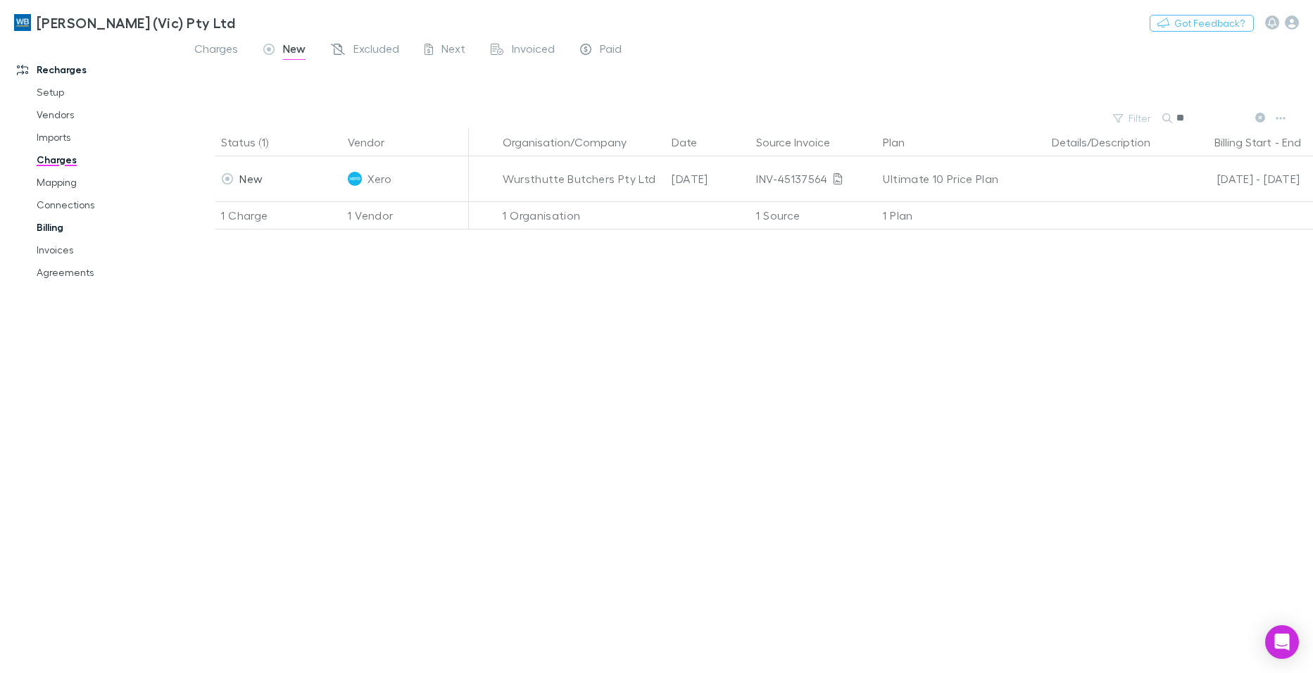
type input "**"
click at [45, 230] on link "Billing" at bounding box center [106, 227] width 167 height 23
click at [50, 224] on link "Billing" at bounding box center [106, 227] width 167 height 23
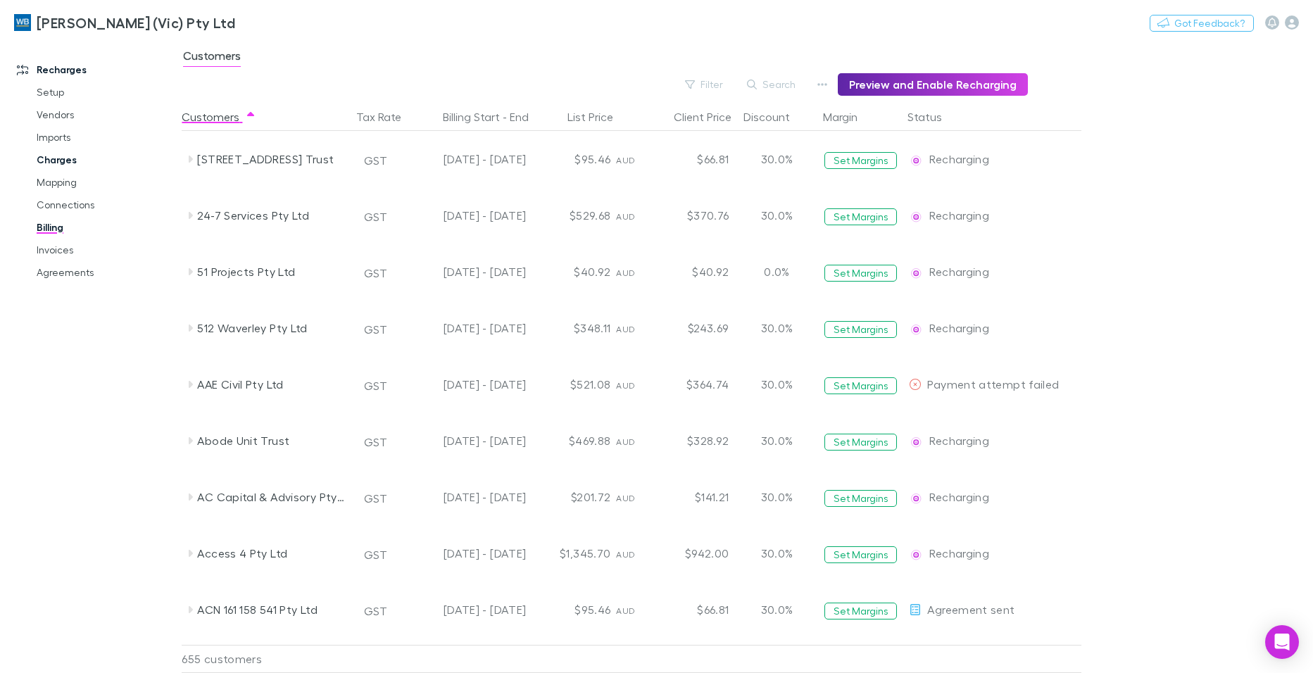
click at [53, 157] on link "Charges" at bounding box center [106, 160] width 167 height 23
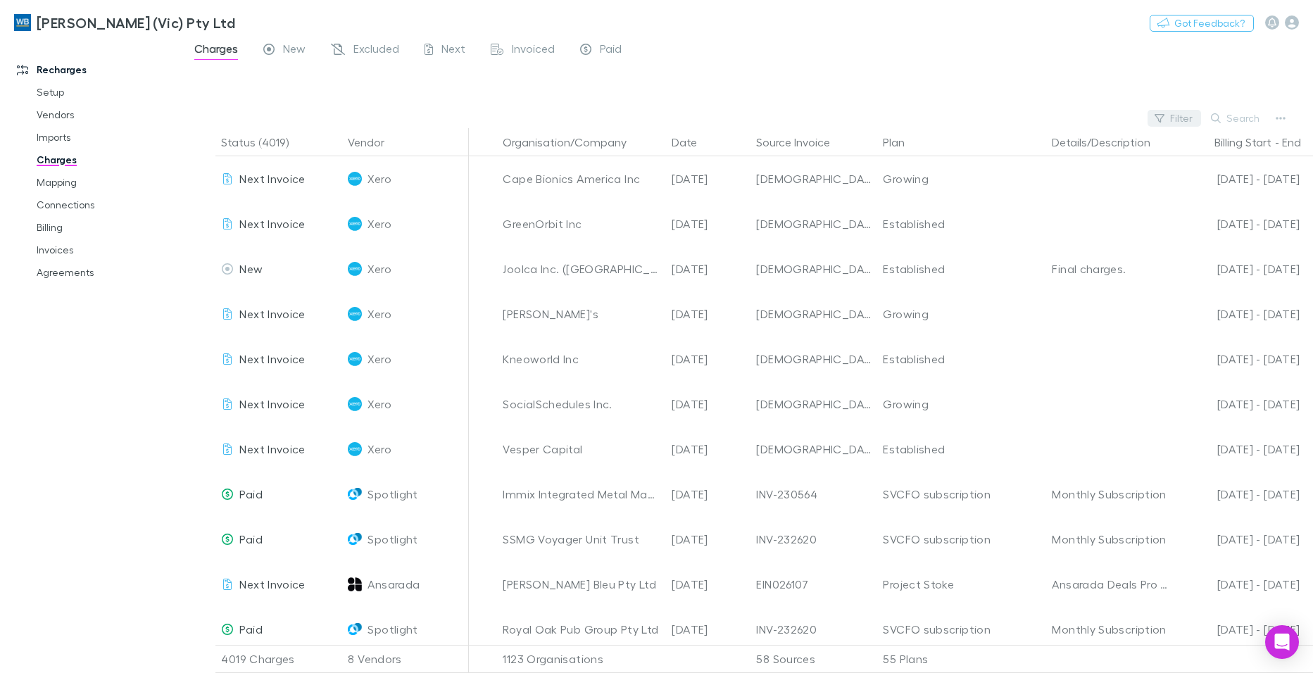
click at [1178, 115] on button "Filter" at bounding box center [1175, 118] width 54 height 17
click at [989, 346] on li "Modano" at bounding box center [1079, 345] width 245 height 23
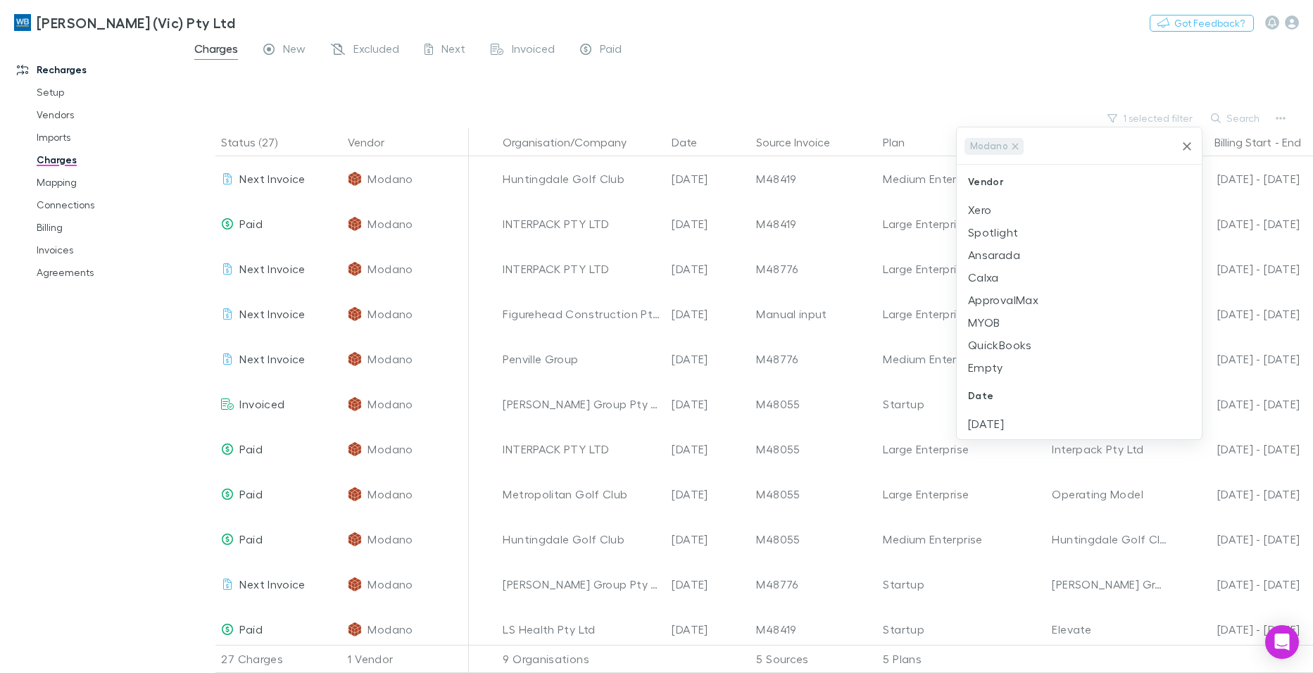
click at [1069, 24] on div at bounding box center [656, 336] width 1313 height 673
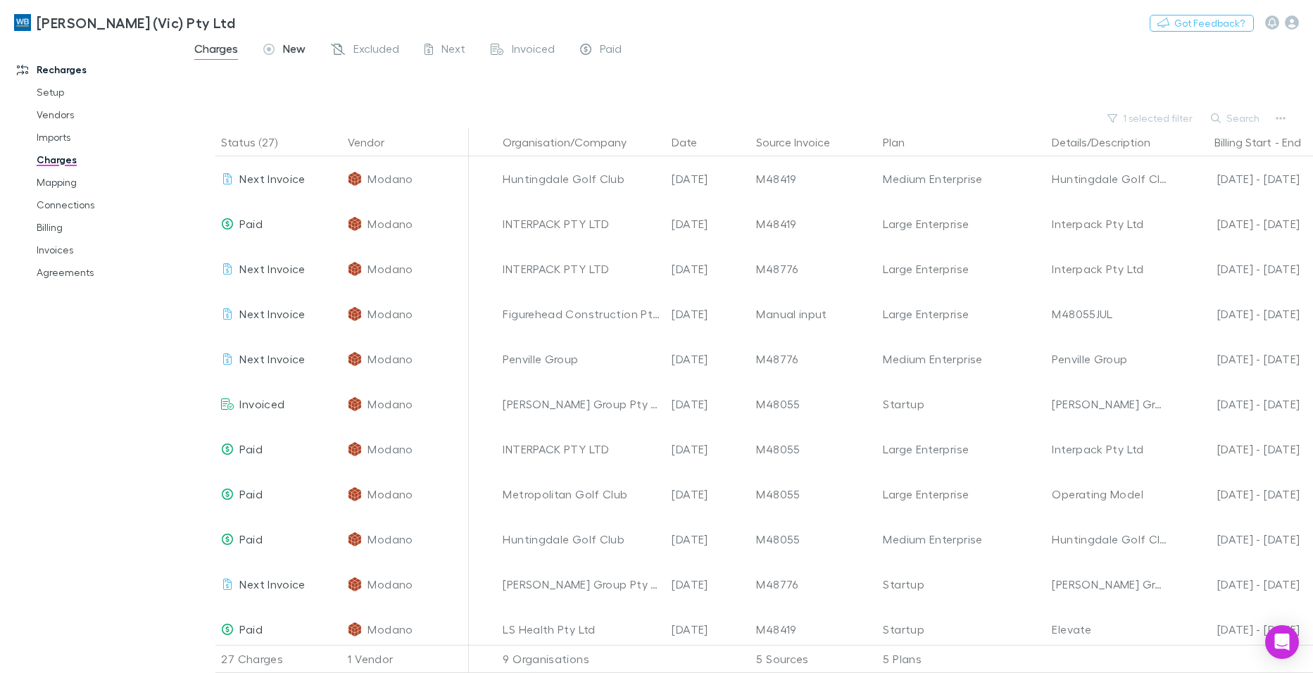
click at [291, 47] on span "New" at bounding box center [294, 51] width 23 height 18
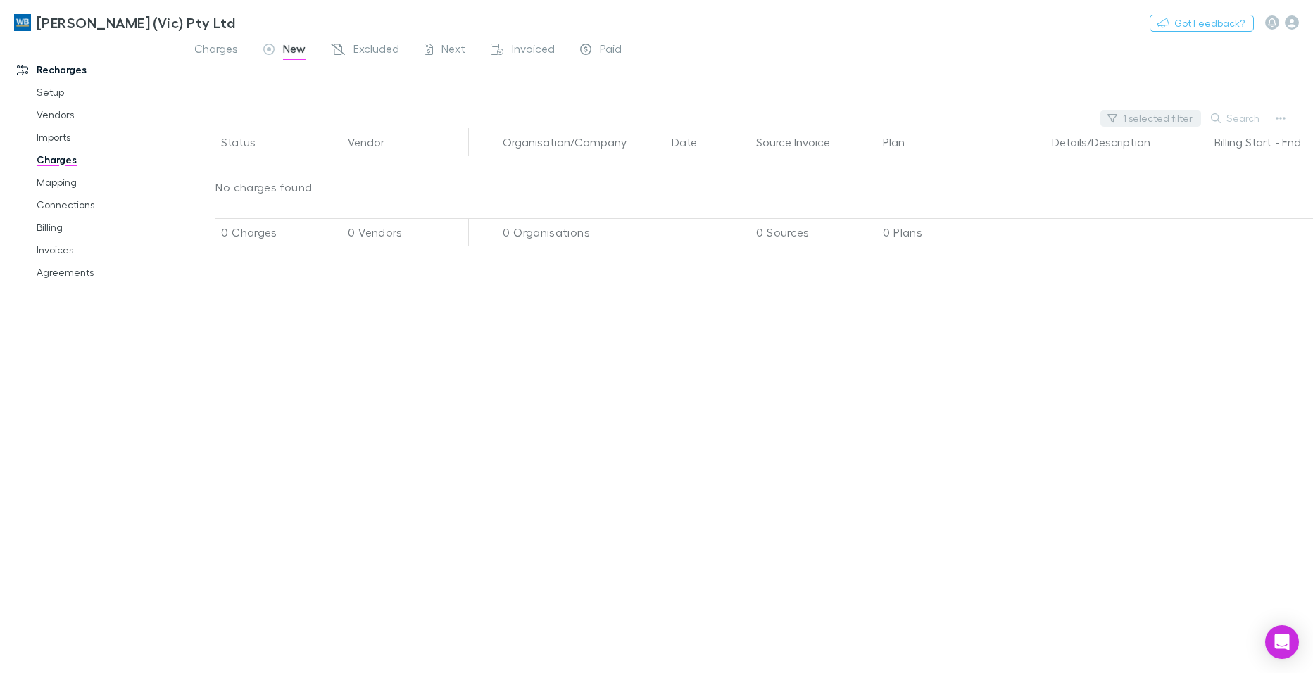
drag, startPoint x: 924, startPoint y: 53, endPoint x: 1167, endPoint y: 122, distance: 252.0
click at [938, 56] on div "Charges New Excluded Next Invoiced Paid" at bounding box center [747, 52] width 1131 height 27
click at [1173, 120] on button "1 selected filter" at bounding box center [1150, 118] width 101 height 17
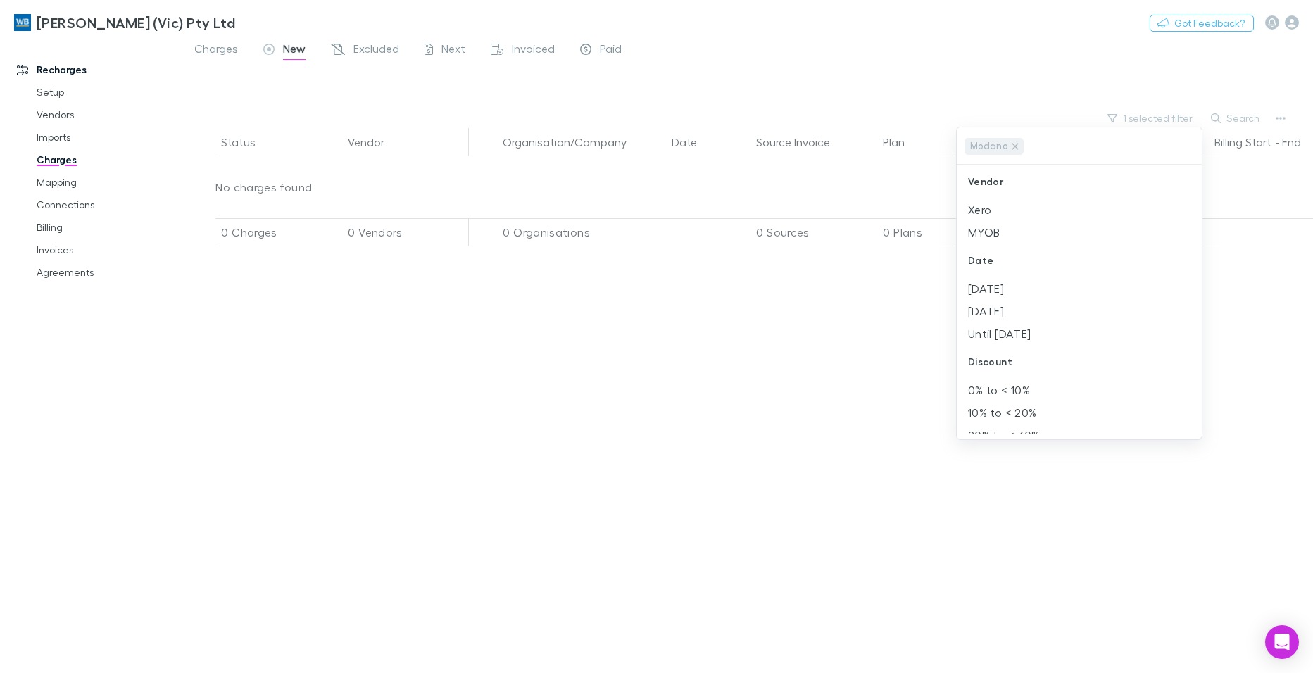
click at [845, 70] on div at bounding box center [656, 336] width 1313 height 673
click at [746, 478] on div "Status Vendor Organisation/Company Date Source Invoice Plan Details/Description…" at bounding box center [747, 400] width 1131 height 545
click at [1002, 427] on div "Status Vendor Organisation/Company Date Source Invoice Plan Details/Description…" at bounding box center [747, 400] width 1131 height 545
drag, startPoint x: 1003, startPoint y: 427, endPoint x: 1095, endPoint y: 211, distance: 234.1
click at [1005, 427] on div "Status Vendor Organisation/Company Date Source Invoice Plan Details/Description…" at bounding box center [747, 400] width 1131 height 545
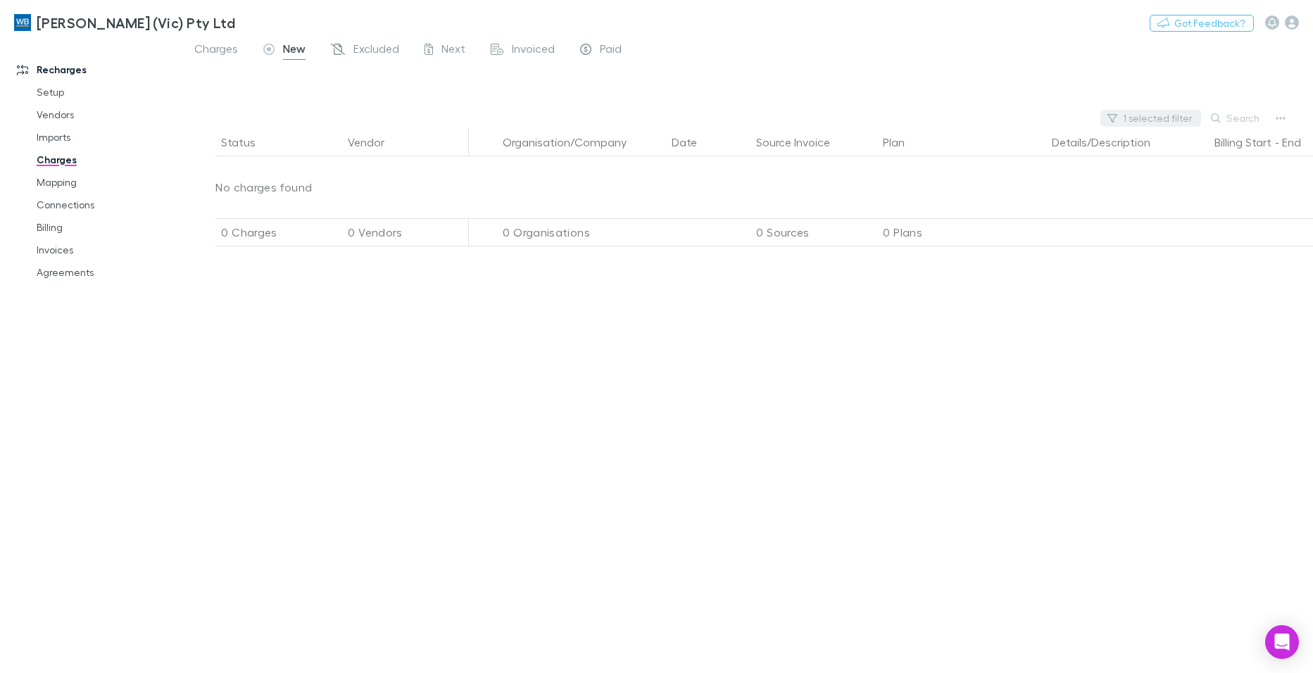
click at [1160, 115] on button "1 selected filter" at bounding box center [1150, 118] width 101 height 17
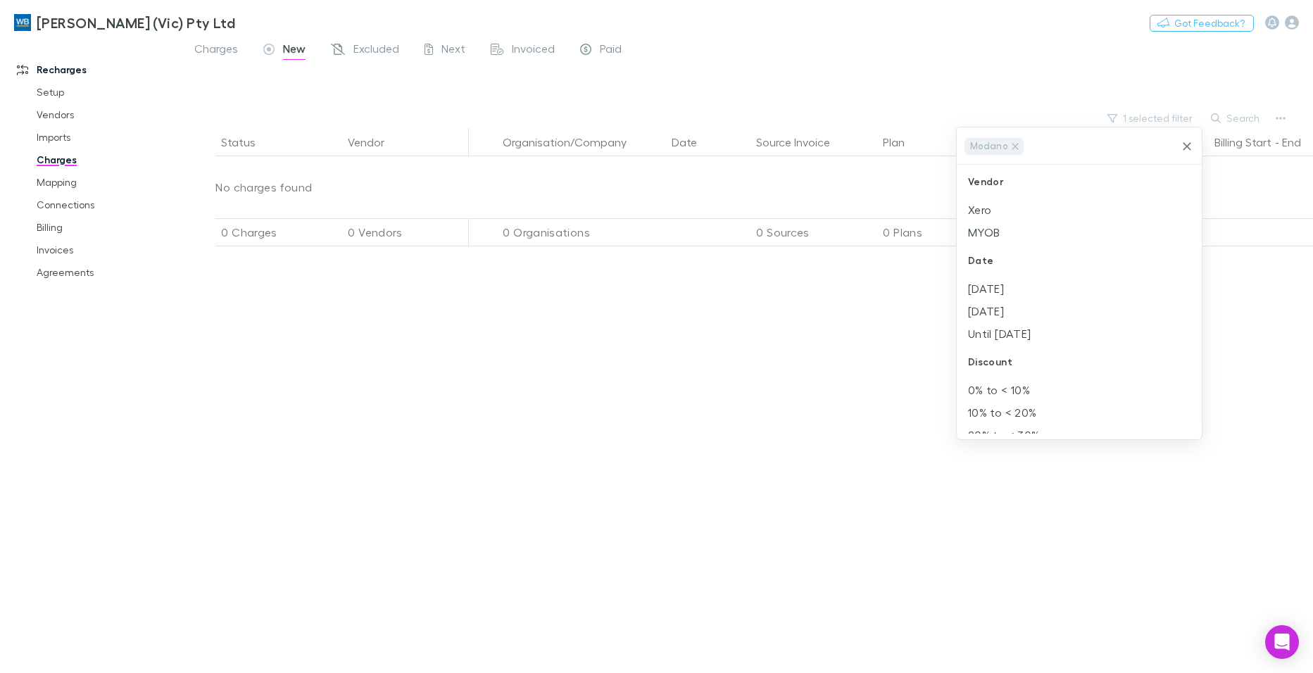
click at [1186, 146] on icon "Clear" at bounding box center [1187, 146] width 14 height 14
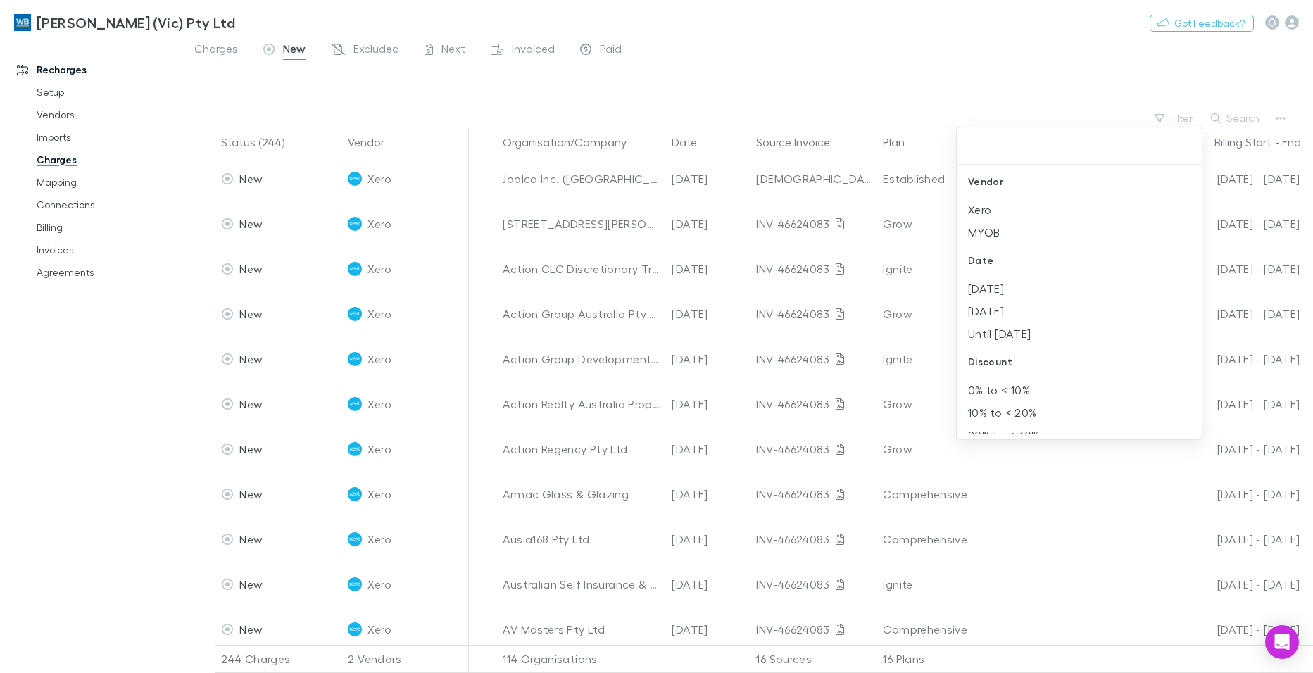
click at [955, 77] on div at bounding box center [656, 336] width 1313 height 673
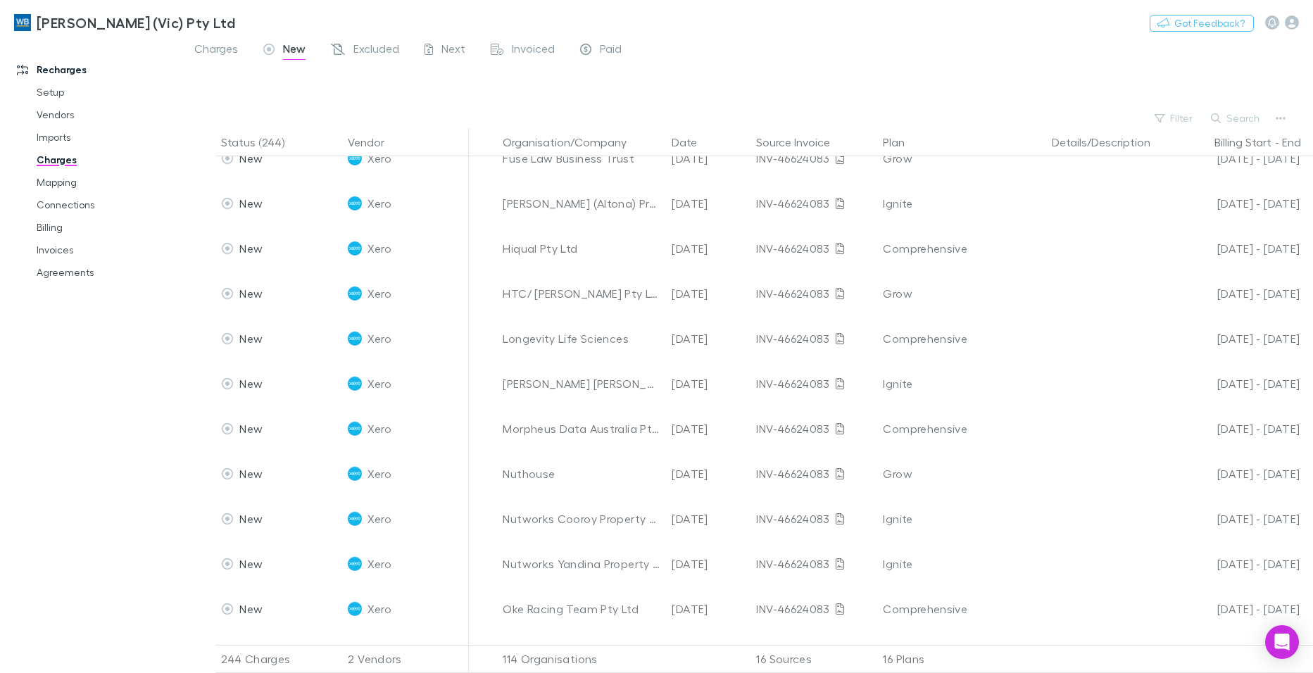
scroll to position [845, 0]
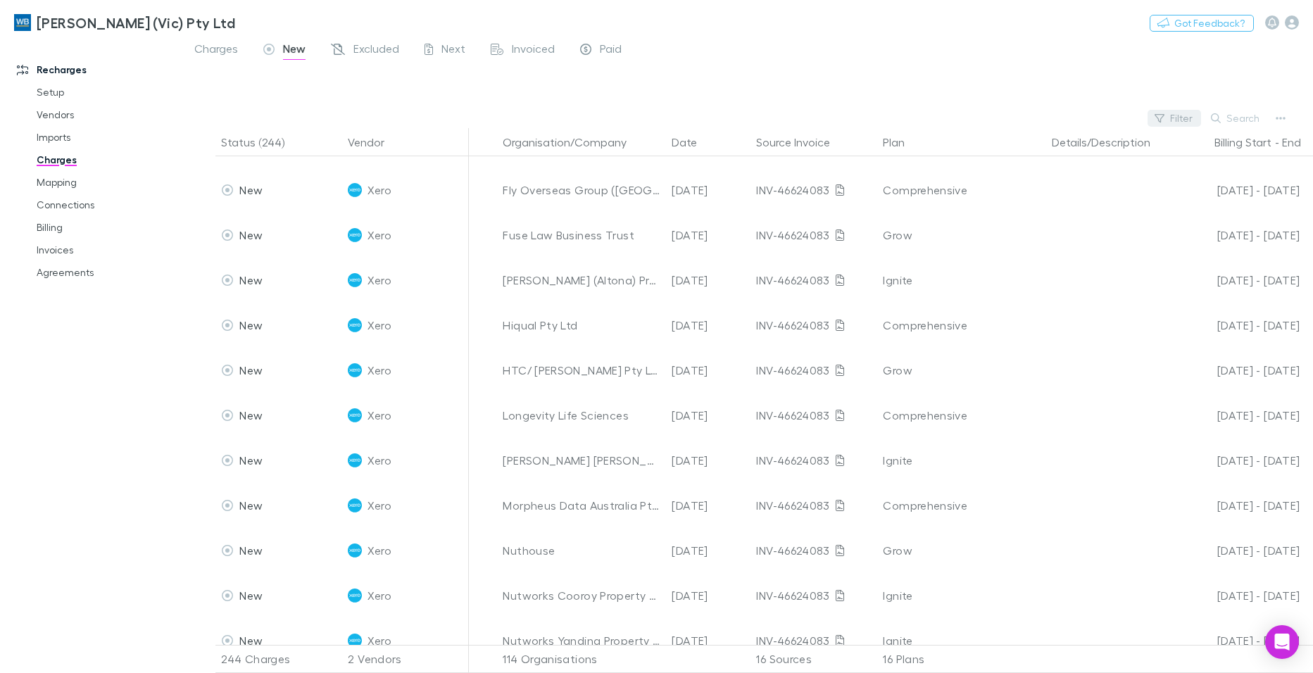
click at [1178, 115] on button "Filter" at bounding box center [1175, 118] width 54 height 17
click at [1126, 87] on div at bounding box center [656, 336] width 1313 height 673
click at [1242, 114] on button "Search" at bounding box center [1236, 118] width 64 height 17
click at [225, 49] on span "Charges" at bounding box center [216, 51] width 44 height 18
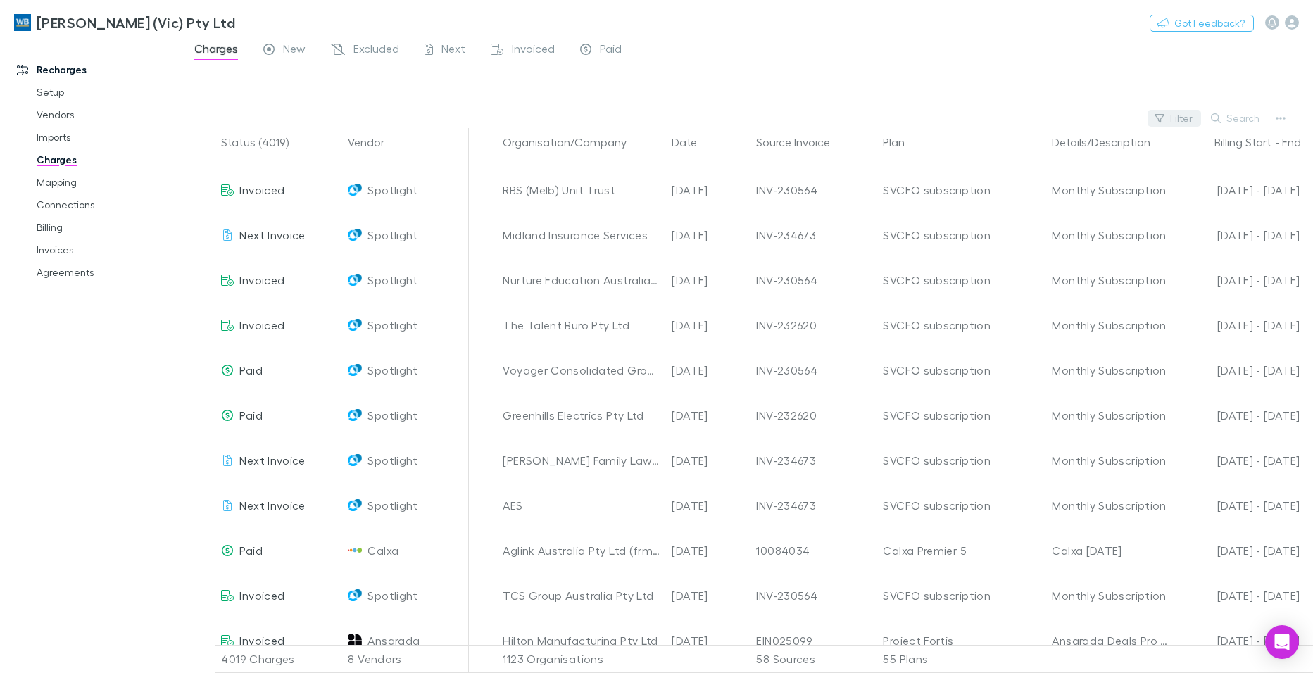
click at [1185, 119] on button "Filter" at bounding box center [1175, 118] width 54 height 17
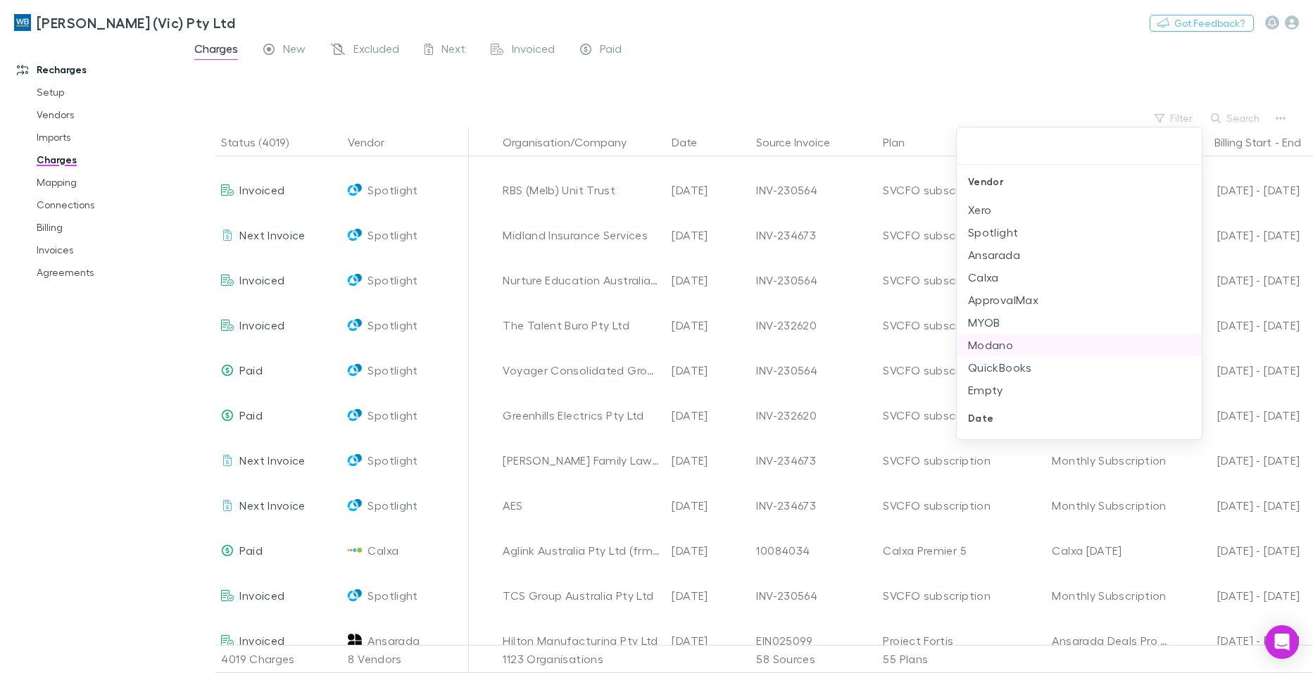
click at [1003, 343] on li "Modano" at bounding box center [1079, 345] width 245 height 23
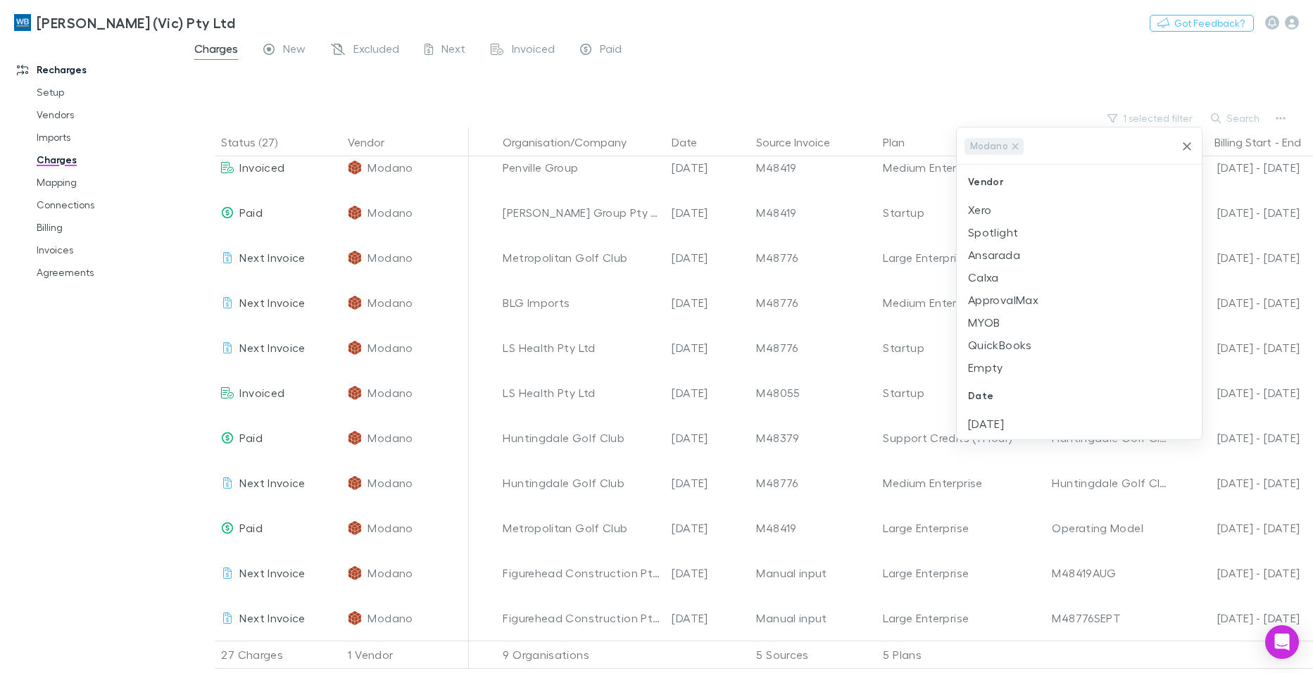
scroll to position [743, 0]
click at [950, 61] on div at bounding box center [656, 336] width 1313 height 673
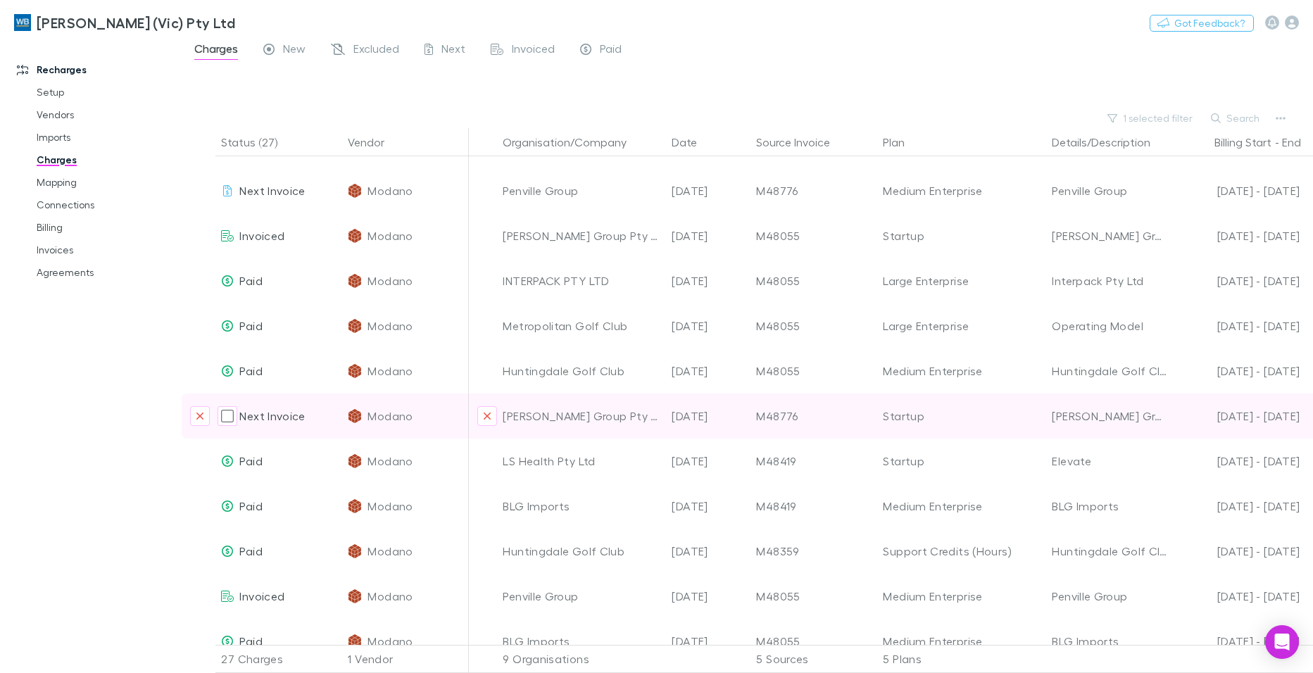
scroll to position [0, 0]
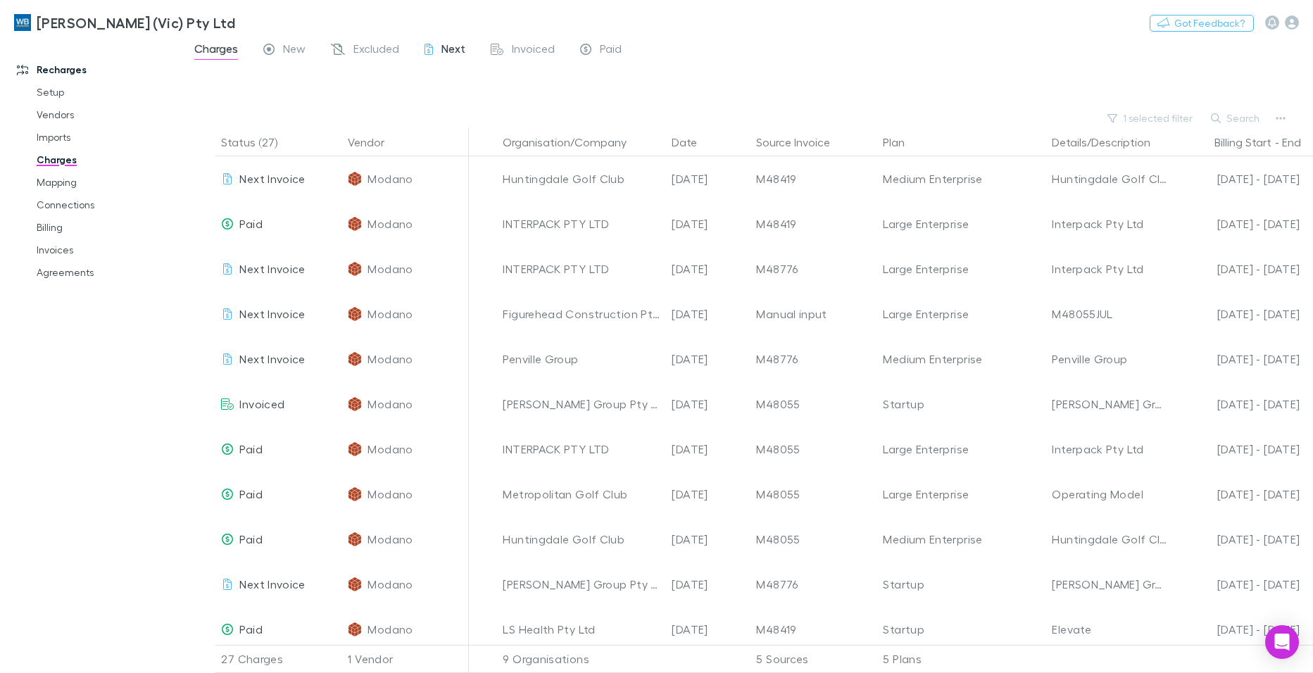
click at [453, 49] on span "Next" at bounding box center [453, 51] width 24 height 18
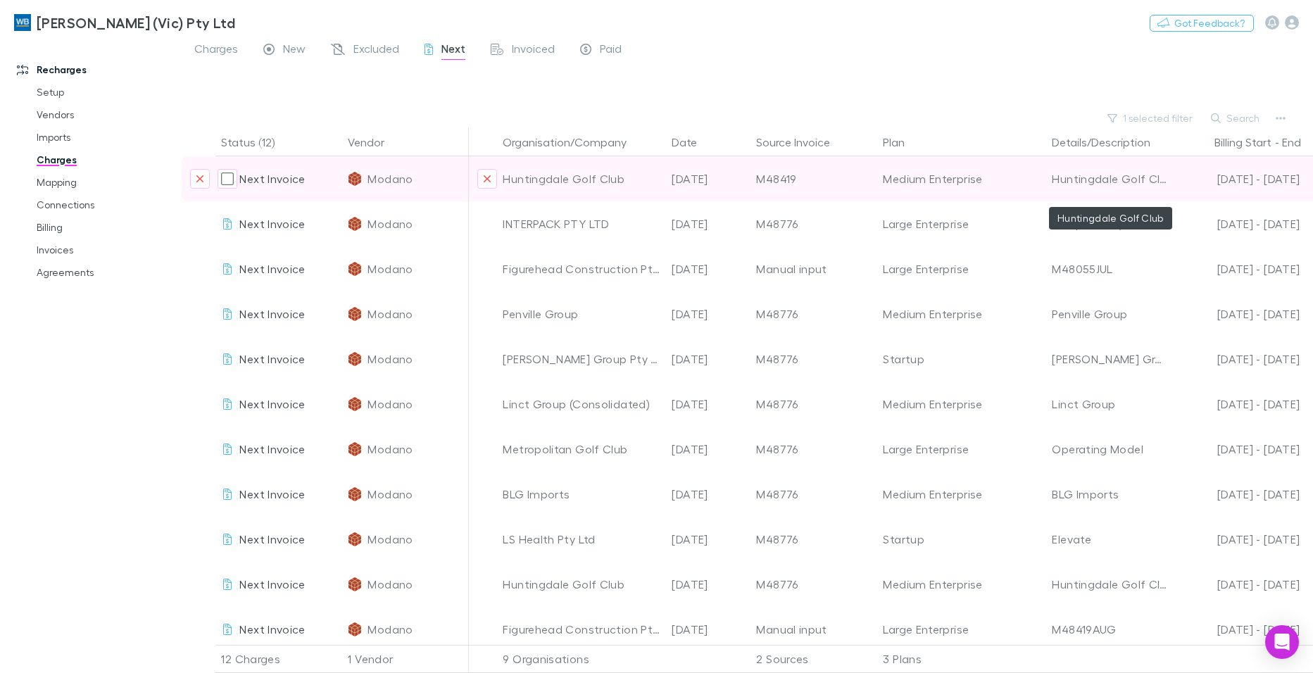
click at [1098, 179] on div "Huntingdale Golf Club" at bounding box center [1109, 178] width 115 height 45
click at [938, 177] on div "Medium Enterprise" at bounding box center [962, 178] width 158 height 45
drag, startPoint x: 884, startPoint y: 177, endPoint x: 1024, endPoint y: 180, distance: 140.1
click at [1024, 180] on div "Medium Enterprise" at bounding box center [962, 178] width 158 height 45
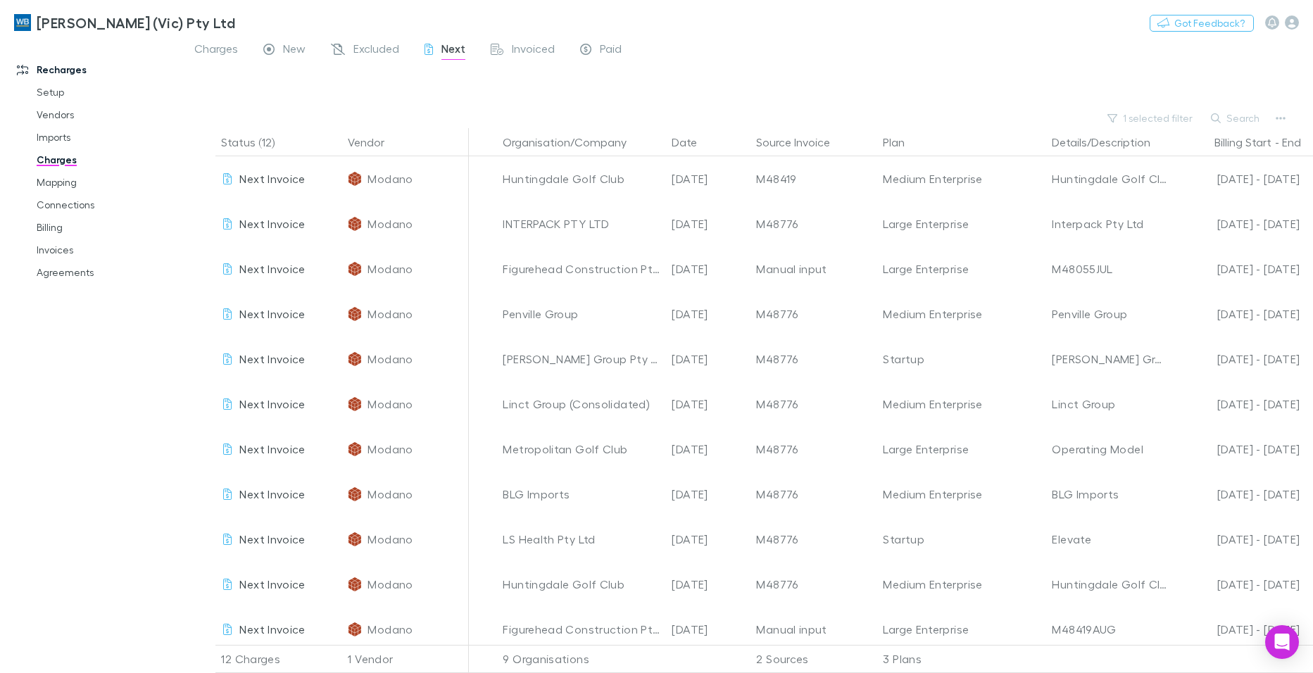
click at [799, 56] on div "Charges New Excluded Next Invoiced Paid" at bounding box center [747, 52] width 1131 height 27
click at [981, 45] on div "Charges New Excluded Next Invoiced Paid" at bounding box center [747, 52] width 1131 height 27
